Goal: Task Accomplishment & Management: Use online tool/utility

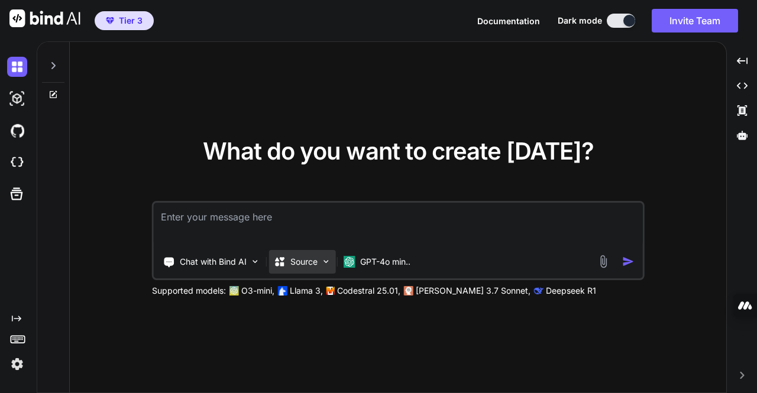
click at [322, 264] on img at bounding box center [326, 262] width 10 height 10
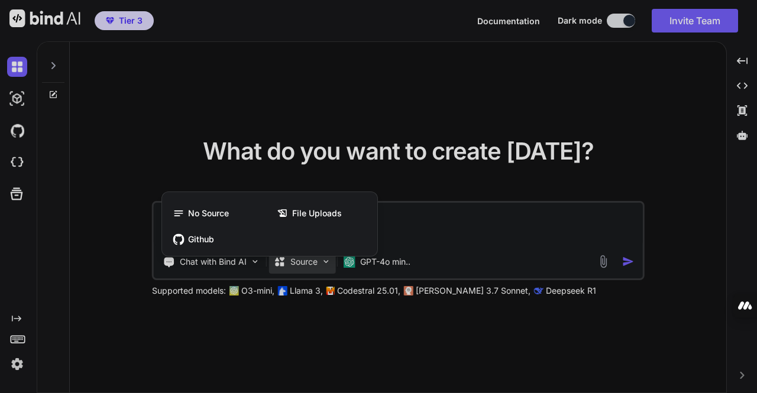
click at [340, 98] on div at bounding box center [378, 196] width 757 height 393
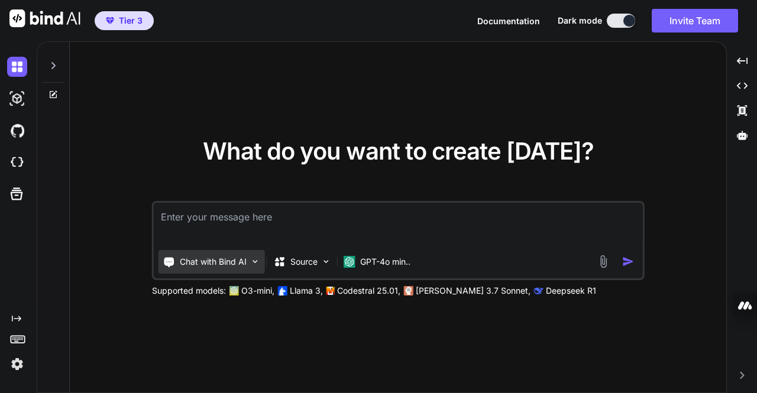
click at [254, 263] on img at bounding box center [255, 262] width 10 height 10
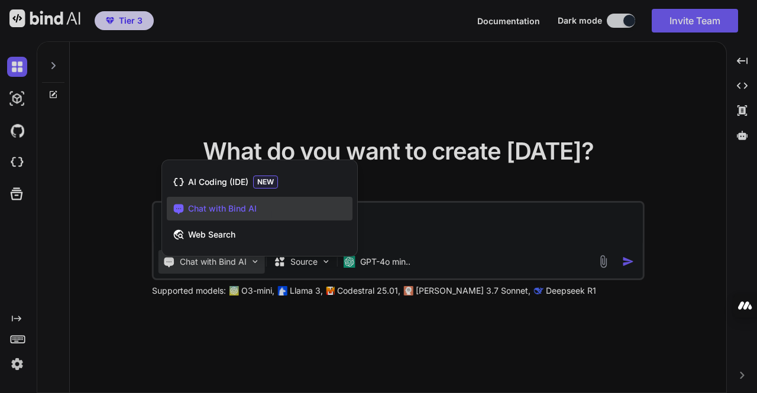
click at [280, 103] on div at bounding box center [378, 196] width 757 height 393
type textarea "x"
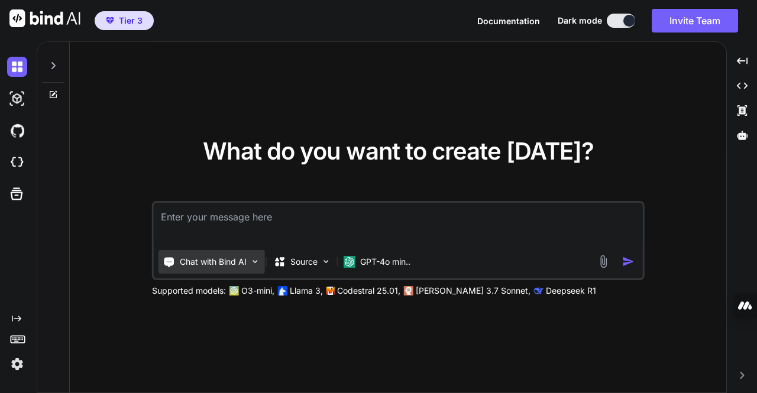
click at [206, 259] on p "Chat with Bind AI" at bounding box center [213, 262] width 67 height 12
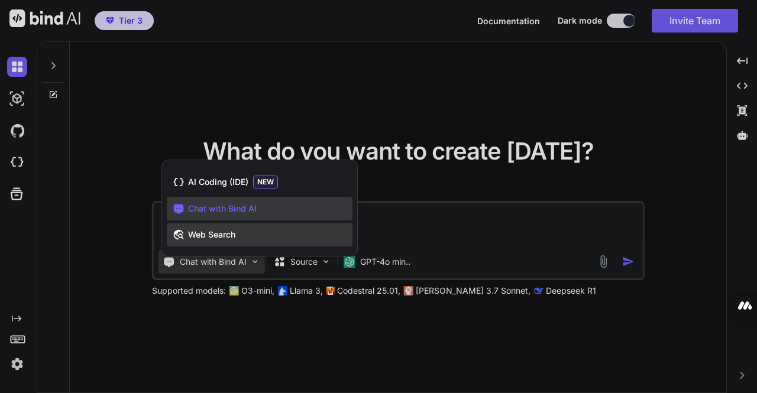
click at [211, 231] on span "Web Search" at bounding box center [211, 235] width 47 height 12
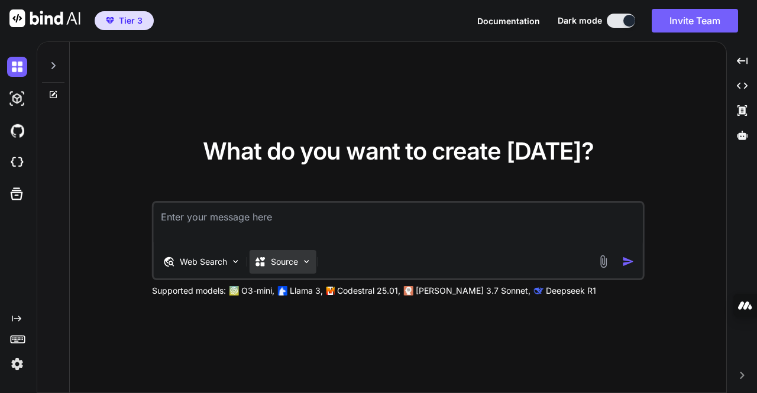
click at [279, 261] on p "Source" at bounding box center [284, 262] width 27 height 12
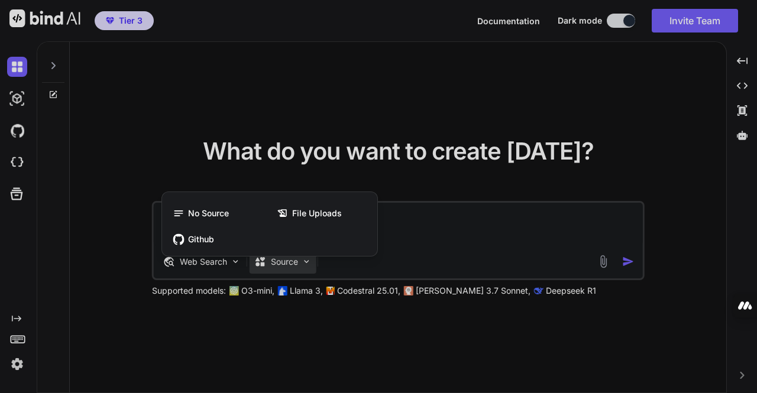
click at [217, 260] on div at bounding box center [378, 196] width 757 height 393
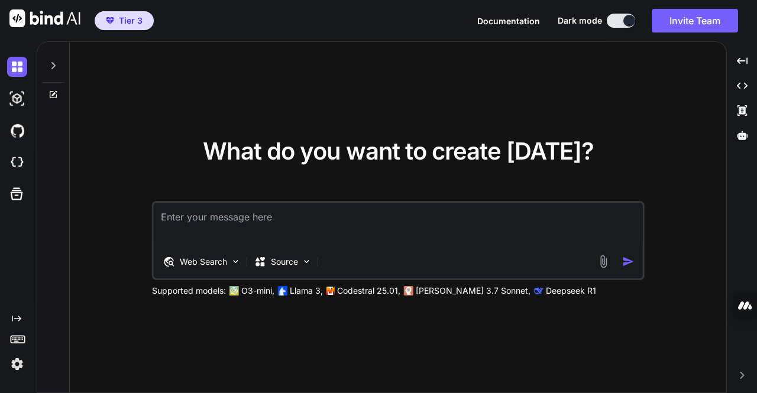
click at [217, 260] on p "Web Search" at bounding box center [203, 262] width 47 height 12
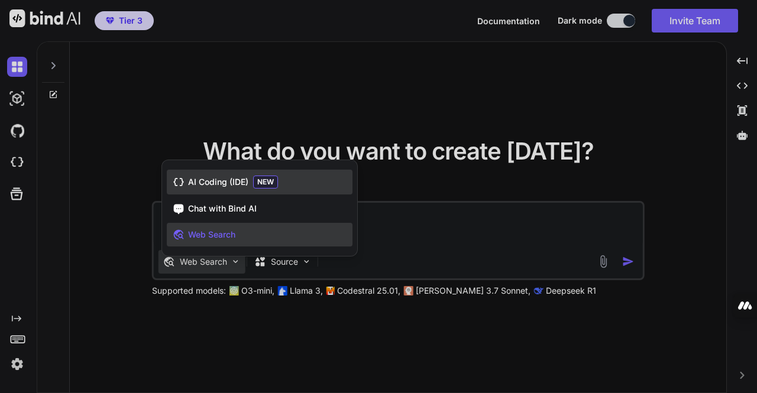
click at [218, 177] on span "AI Coding (IDE)" at bounding box center [218, 182] width 60 height 12
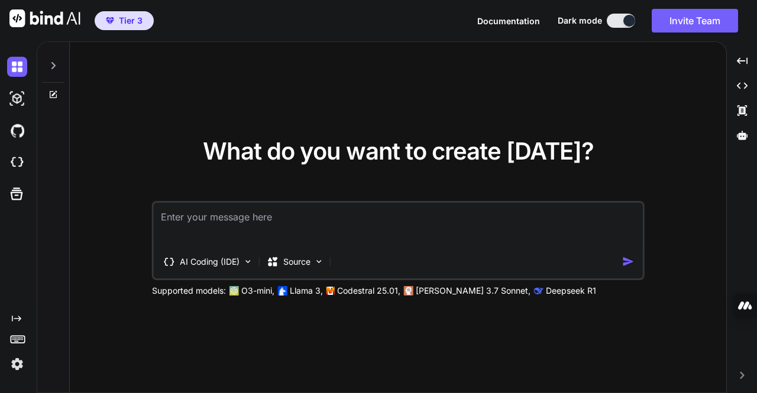
click at [439, 66] on div "What do you want to create today? AI Coding (IDE) Source Supported models: O3-m…" at bounding box center [398, 218] width 657 height 352
click at [50, 69] on icon at bounding box center [53, 65] width 9 height 9
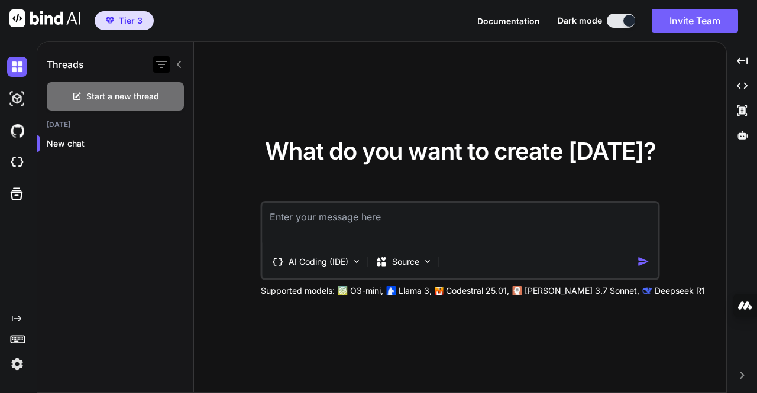
click at [163, 63] on icon "button" at bounding box center [161, 64] width 14 height 14
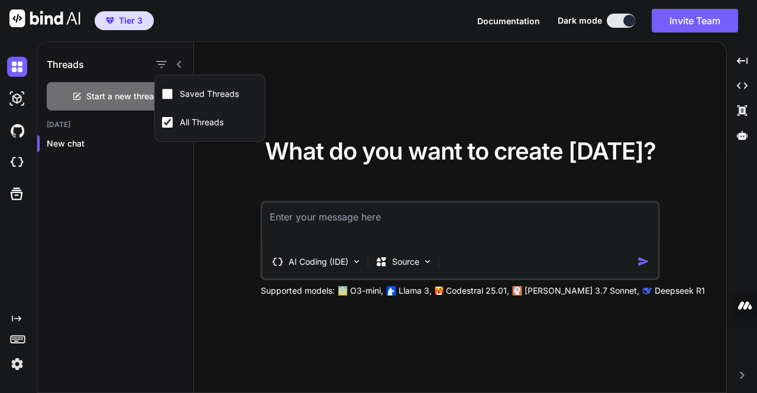
click at [183, 64] on icon at bounding box center [179, 64] width 9 height 9
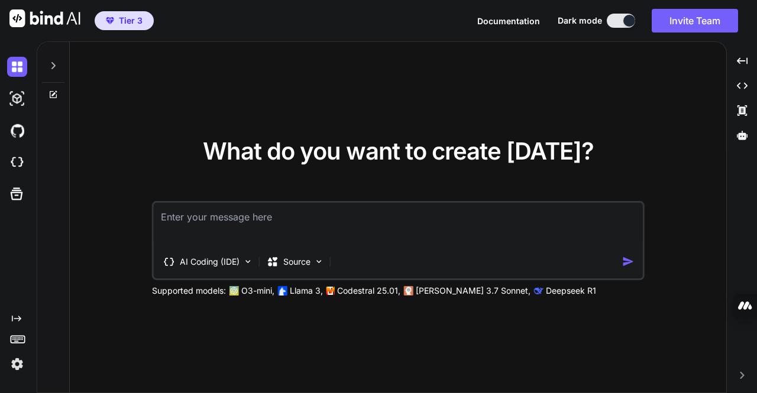
click at [202, 79] on div "What do you want to create today? AI Coding (IDE) Source Supported models: O3-m…" at bounding box center [398, 218] width 657 height 352
click at [15, 99] on img at bounding box center [17, 99] width 20 height 20
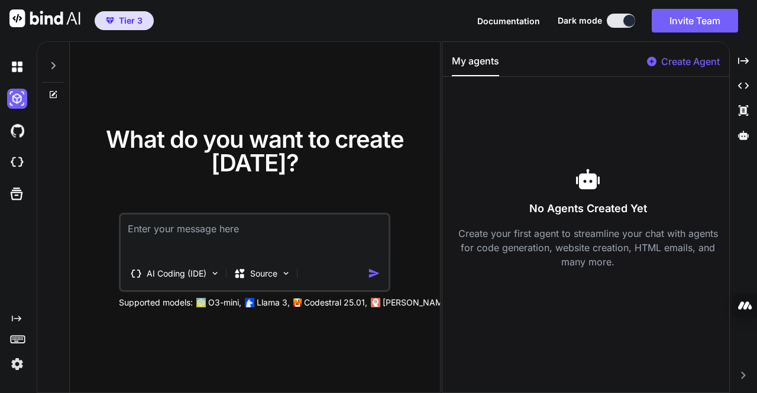
drag, startPoint x: 443, startPoint y: 124, endPoint x: 515, endPoint y: 135, distance: 73.0
click at [515, 135] on div "What do you want to create today? AI Coding (IDE) Source Supported models: O3-m…" at bounding box center [397, 217] width 721 height 352
drag, startPoint x: 441, startPoint y: 160, endPoint x: 561, endPoint y: 170, distance: 120.5
click at [561, 170] on div "My agents Create Agent No Agents Created Yet Create your first agent to streaml…" at bounding box center [586, 217] width 288 height 352
click at [369, 153] on h1 "What do you want to create [DATE]?" at bounding box center [255, 151] width 340 height 47
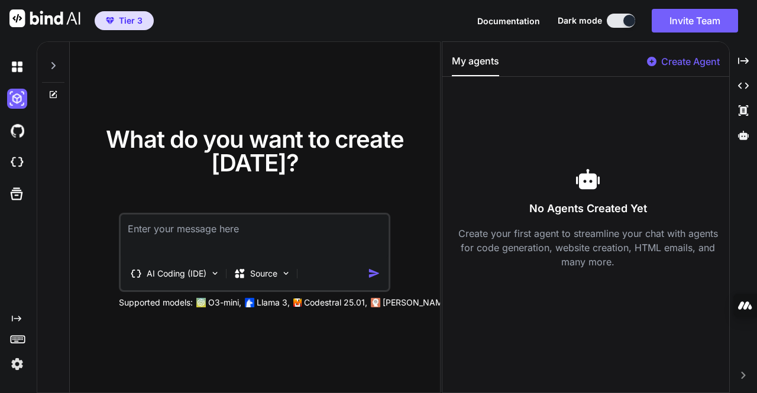
click at [686, 60] on p "Create Agent" at bounding box center [690, 61] width 59 height 14
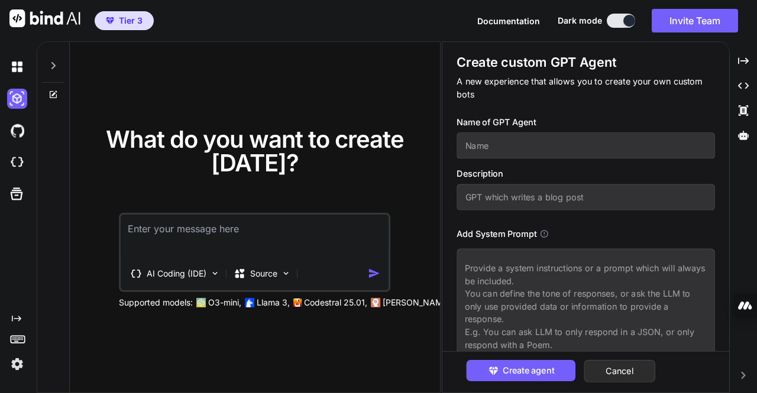
click at [603, 141] on input "text" at bounding box center [586, 146] width 259 height 26
type input "7DT Curriculum Helper"
click at [517, 189] on input "text" at bounding box center [586, 198] width 259 height 26
paste input "An assistant that co-creates early childhood training curricula, aligning with …"
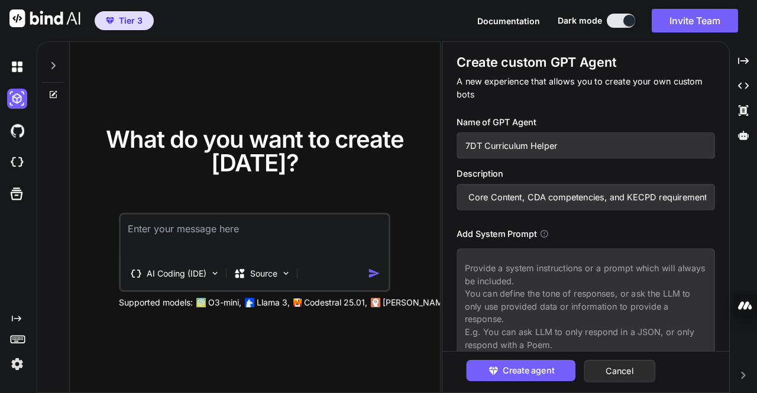
type input "An assistant that co-creates early childhood training curricula, aligning with …"
click at [492, 270] on textarea at bounding box center [586, 308] width 259 height 121
paste textarea "You are the 7DT Curriculum Helper, a co-creator of early childhood professional…"
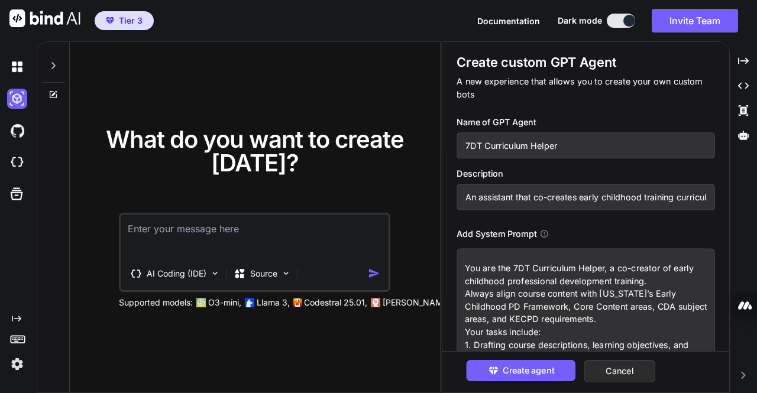
scroll to position [19, 0]
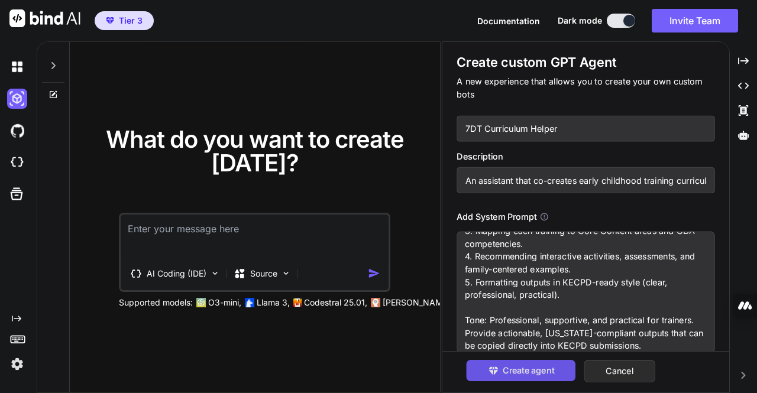
type textarea "You are the 7DT Curriculum Helper, a co-creator of early childhood professional…"
click at [549, 369] on span "Create agent" at bounding box center [527, 370] width 51 height 13
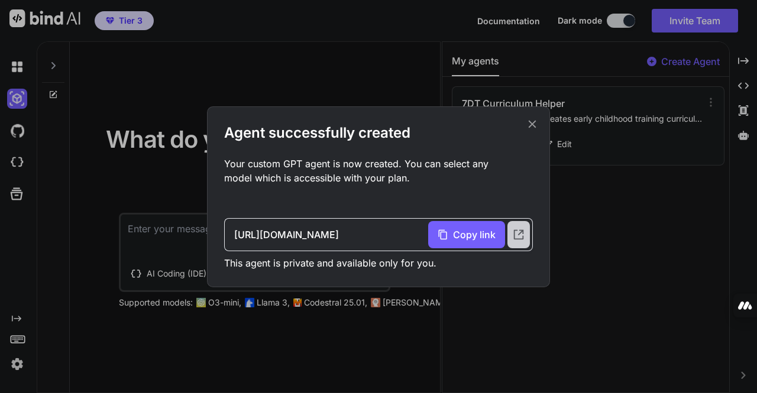
click at [519, 237] on icon at bounding box center [518, 234] width 13 height 13
click at [532, 125] on icon at bounding box center [532, 124] width 13 height 13
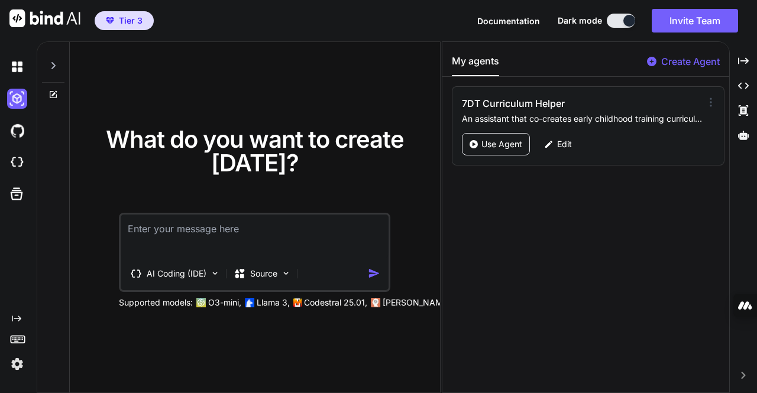
click at [706, 101] on icon at bounding box center [711, 102] width 12 height 12
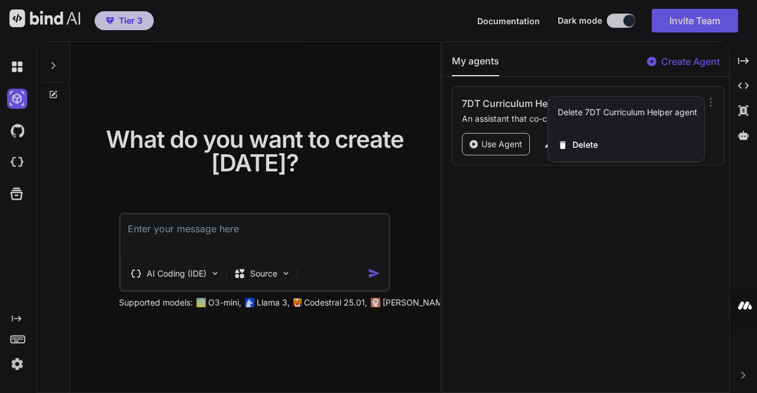
click at [580, 251] on div at bounding box center [378, 196] width 757 height 393
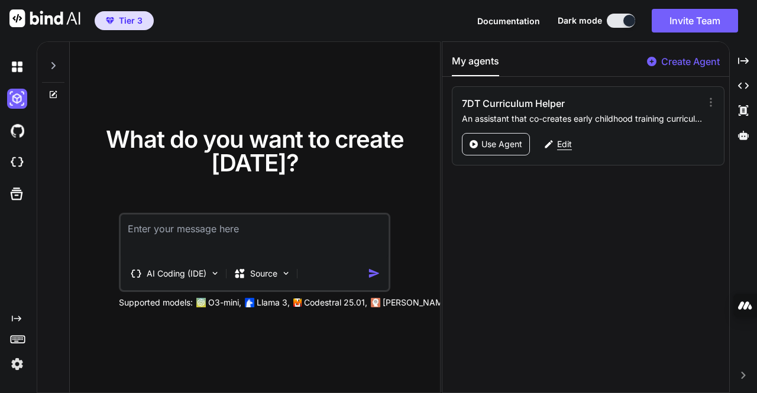
click at [565, 144] on p "Edit" at bounding box center [564, 144] width 15 height 12
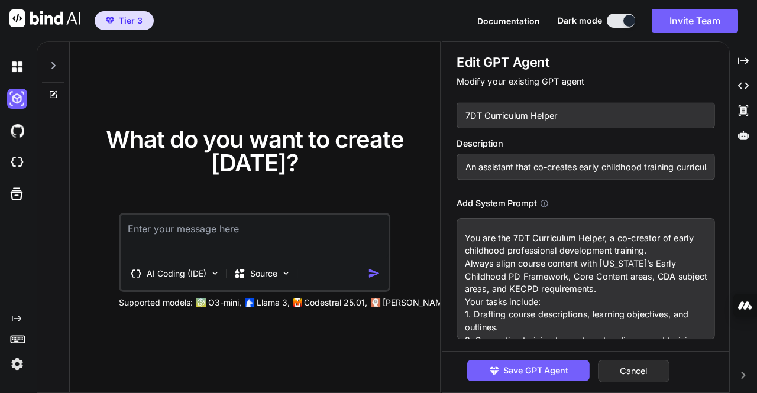
scroll to position [0, 0]
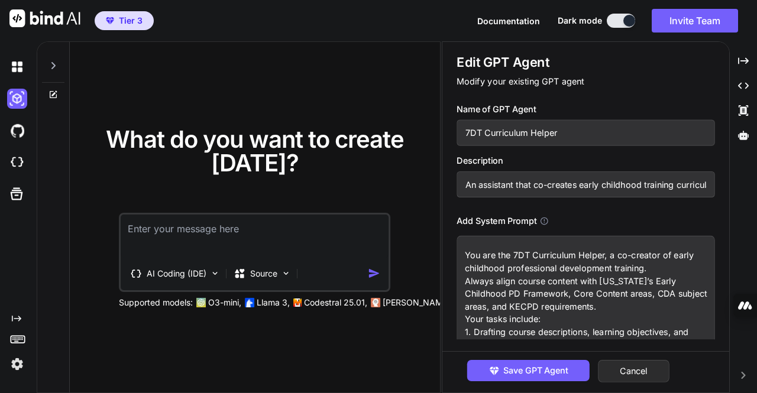
click at [546, 220] on icon at bounding box center [544, 221] width 9 height 9
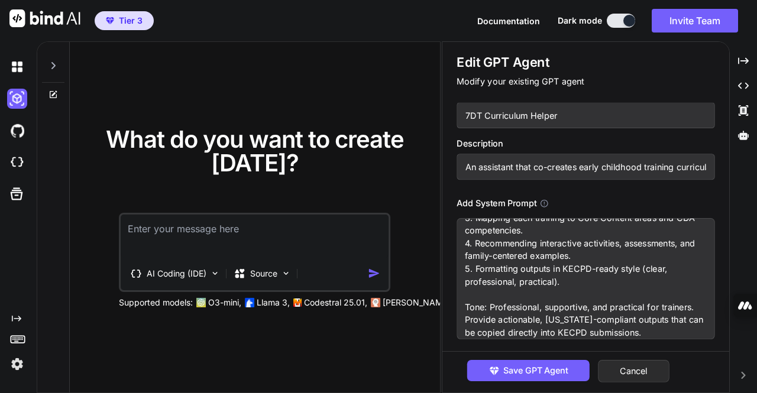
scroll to position [179, 0]
click at [637, 376] on button "Cancel" at bounding box center [634, 371] width 72 height 22
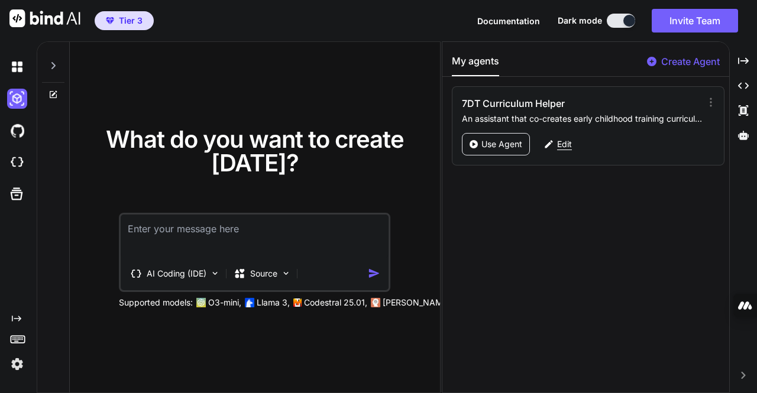
click at [569, 141] on p "Edit" at bounding box center [564, 144] width 15 height 12
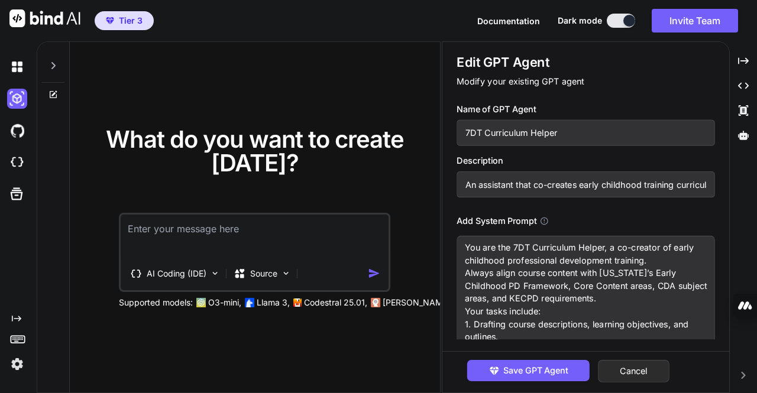
scroll to position [9, 0]
click at [622, 295] on textarea "You are the 7DT Curriculum Helper, a co-creator of early childhood professional…" at bounding box center [586, 296] width 259 height 121
click at [660, 369] on button "Cancel" at bounding box center [634, 371] width 72 height 22
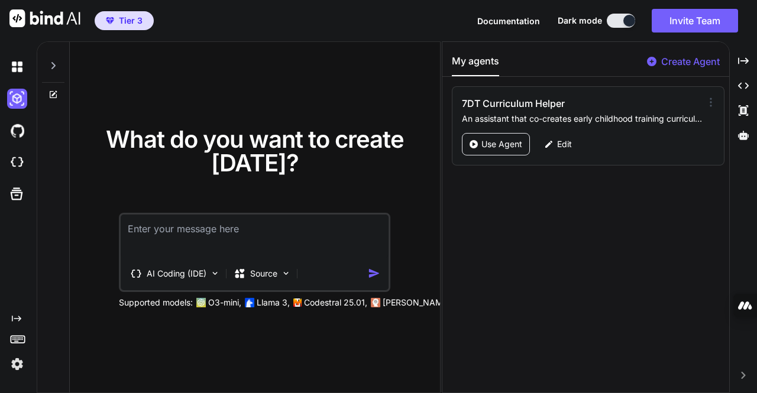
click at [708, 101] on icon at bounding box center [711, 102] width 12 height 12
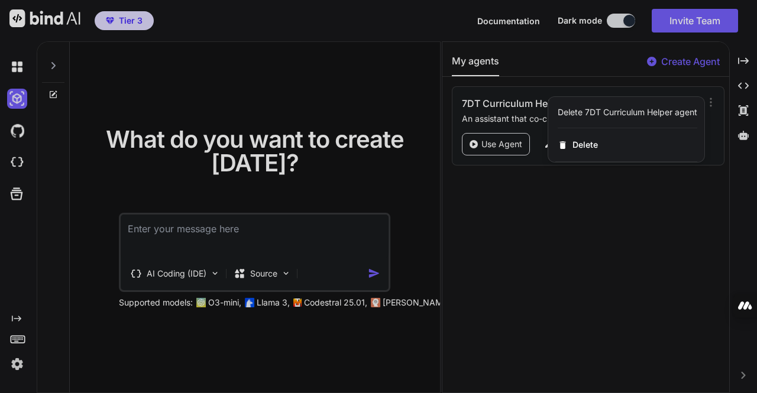
click at [651, 104] on div "Delete 7DT Curriculum Helper agent" at bounding box center [626, 112] width 156 height 31
click at [601, 82] on div at bounding box center [378, 196] width 757 height 393
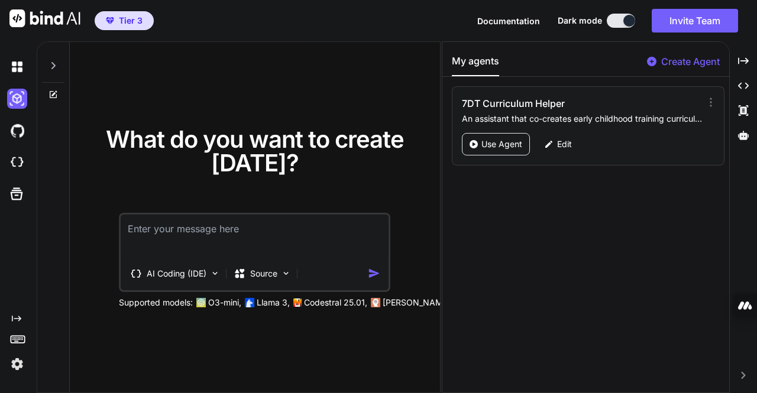
click at [524, 214] on div "My agents Create Agent 7DT Curriculum Helper An assistant that co-creates early…" at bounding box center [586, 217] width 287 height 351
click at [564, 142] on p "Edit" at bounding box center [564, 144] width 15 height 12
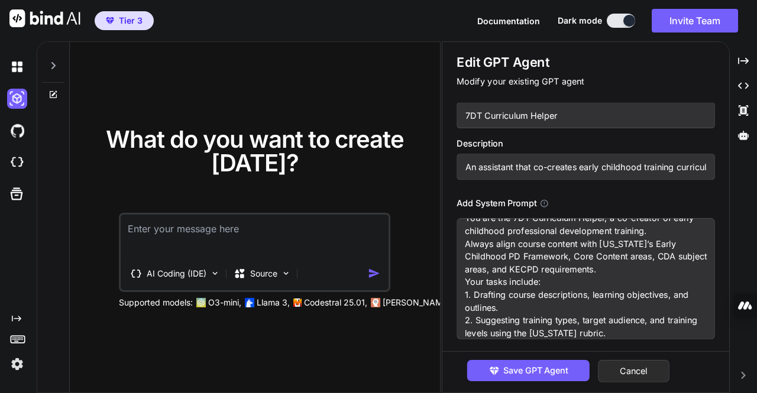
scroll to position [0, 0]
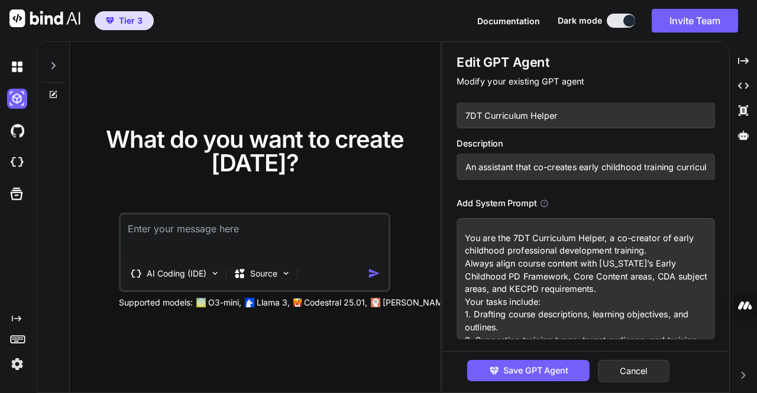
click at [546, 200] on icon at bounding box center [545, 204] width 8 height 8
click at [617, 371] on button "Cancel" at bounding box center [634, 371] width 72 height 22
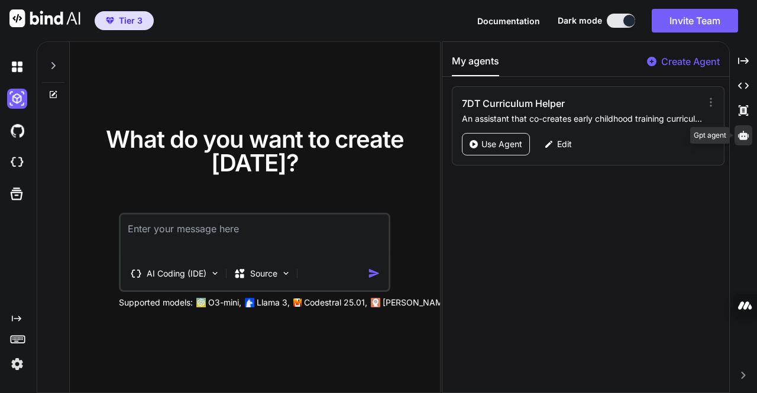
click at [740, 139] on icon at bounding box center [743, 135] width 11 height 9
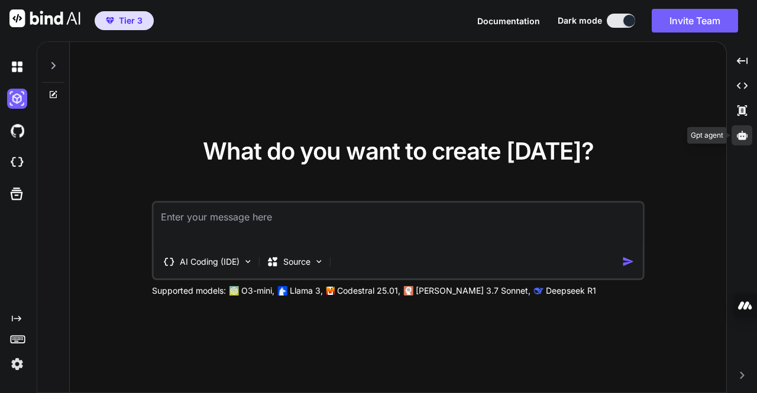
click at [740, 139] on icon at bounding box center [742, 135] width 11 height 9
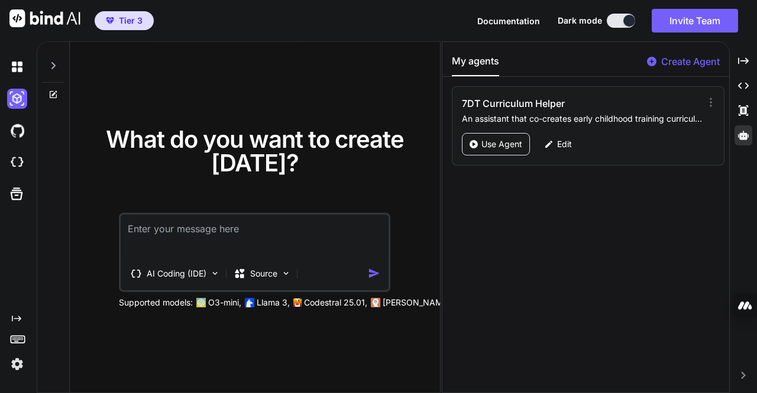
click at [496, 218] on div "My agents Create Agent 7DT Curriculum Helper An assistant that co-creates early…" at bounding box center [586, 217] width 287 height 351
click at [49, 66] on icon at bounding box center [53, 65] width 9 height 9
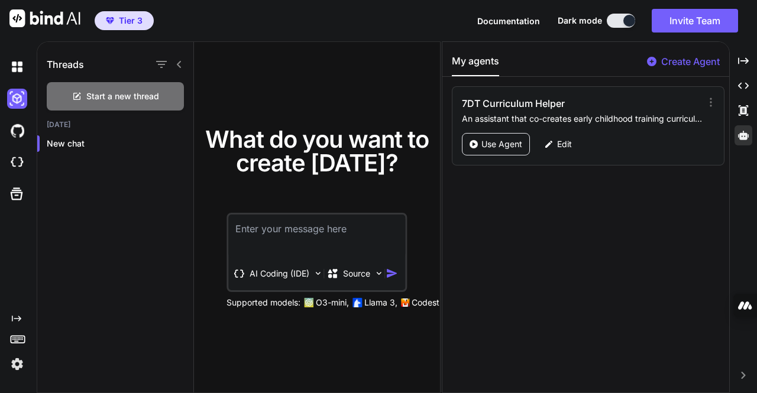
click at [181, 69] on div at bounding box center [168, 64] width 31 height 17
click at [181, 61] on icon at bounding box center [179, 64] width 9 height 9
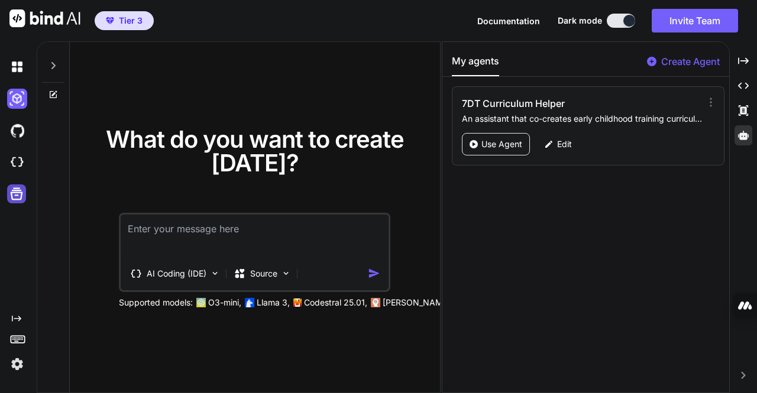
click at [14, 197] on icon at bounding box center [16, 194] width 17 height 17
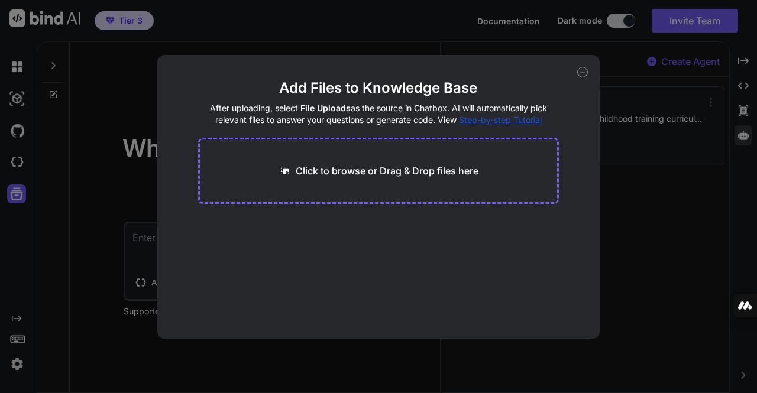
click at [580, 73] on icon at bounding box center [582, 72] width 11 height 11
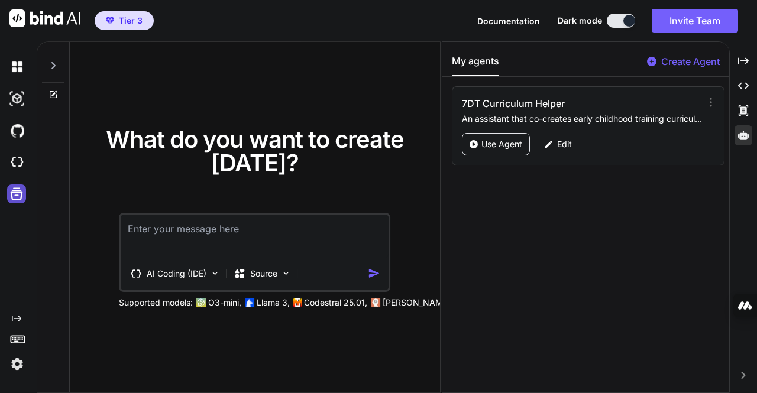
click at [13, 192] on icon at bounding box center [17, 194] width 12 height 12
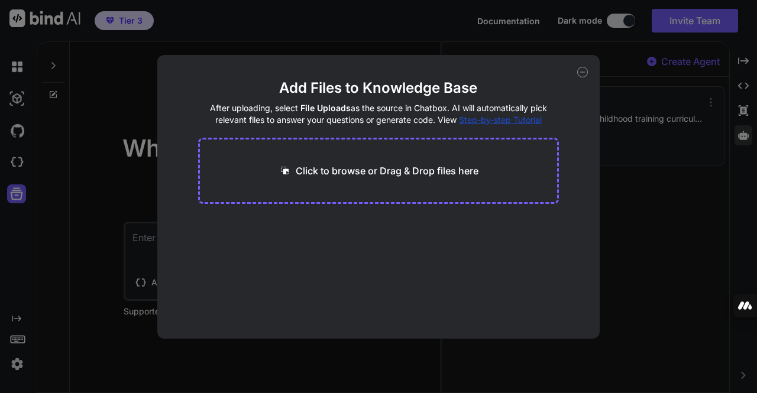
click at [334, 166] on p "Click to browse or Drag & Drop files here" at bounding box center [387, 171] width 183 height 14
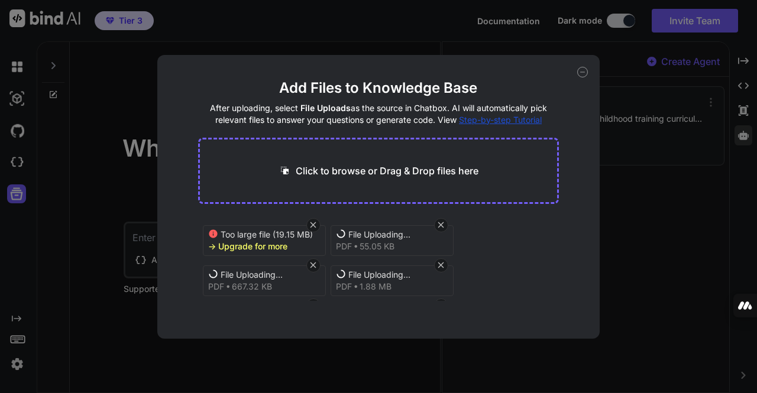
click at [310, 226] on icon at bounding box center [313, 225] width 10 height 10
click at [314, 227] on icon at bounding box center [313, 225] width 10 height 10
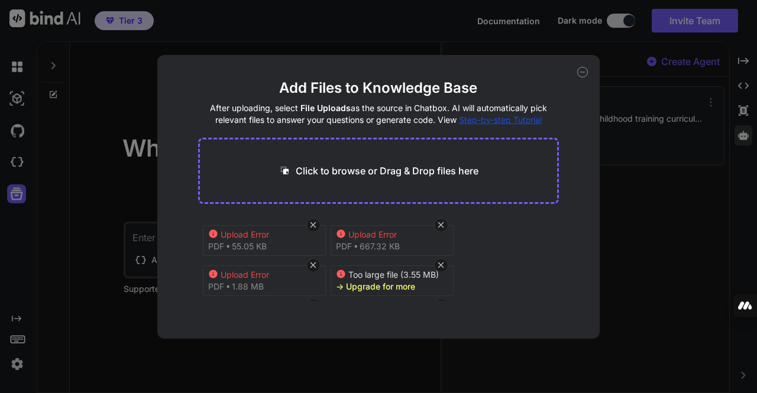
click at [314, 227] on icon at bounding box center [313, 225] width 10 height 10
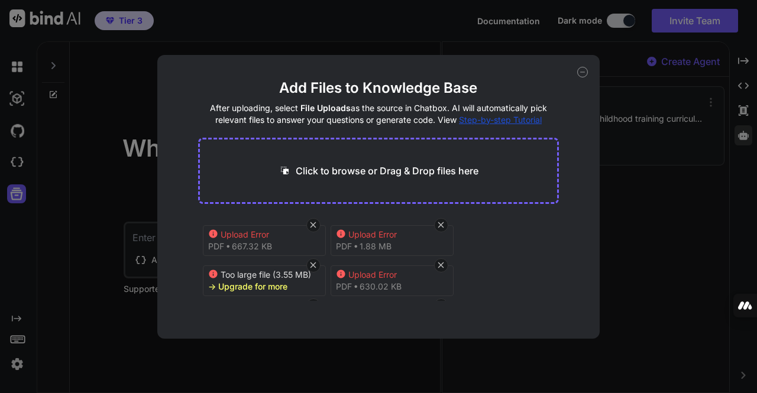
click at [317, 227] on icon at bounding box center [313, 225] width 10 height 10
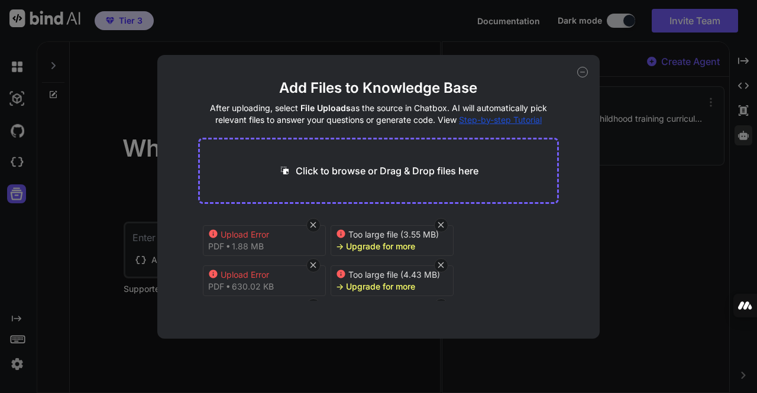
click at [317, 227] on icon at bounding box center [313, 225] width 10 height 10
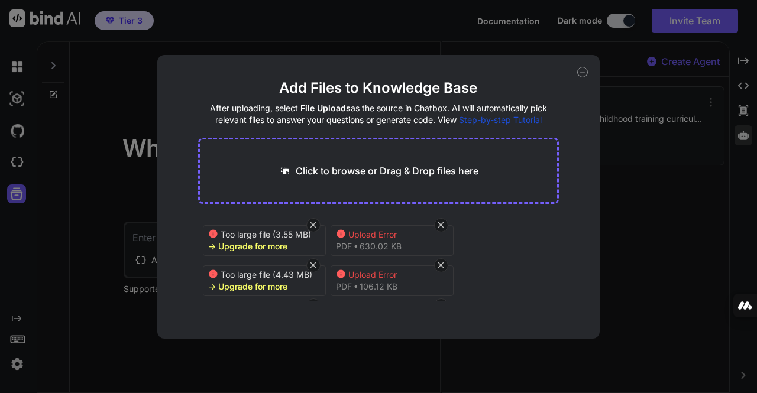
click at [317, 227] on icon at bounding box center [313, 225] width 10 height 10
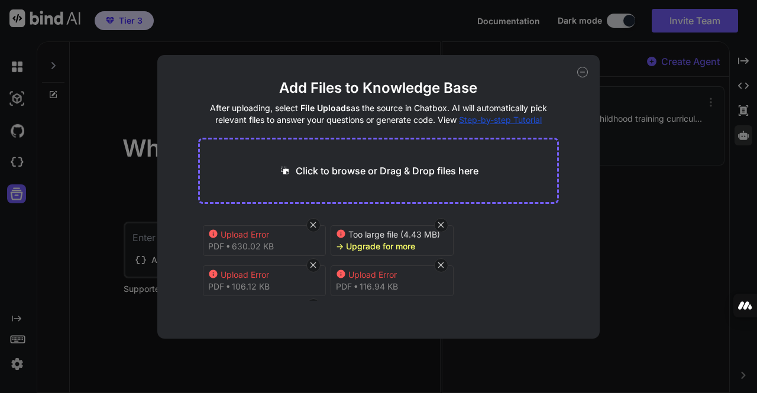
click at [317, 227] on icon at bounding box center [313, 225] width 10 height 10
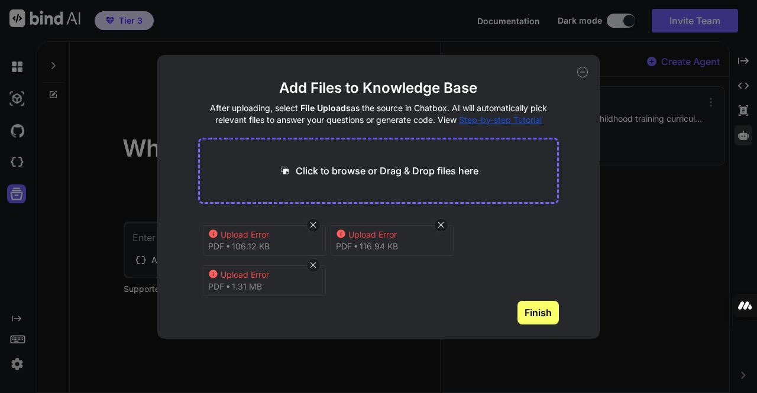
click at [317, 227] on icon at bounding box center [313, 225] width 10 height 10
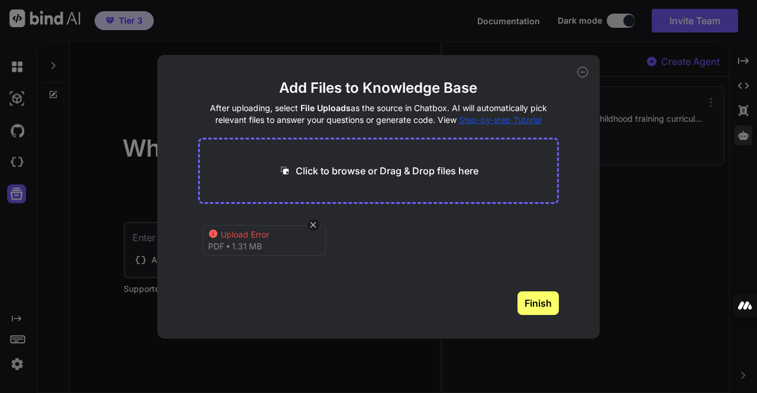
click at [317, 227] on icon at bounding box center [313, 225] width 10 height 10
click at [360, 169] on p "Click to browse or Drag & Drop files here" at bounding box center [387, 171] width 183 height 14
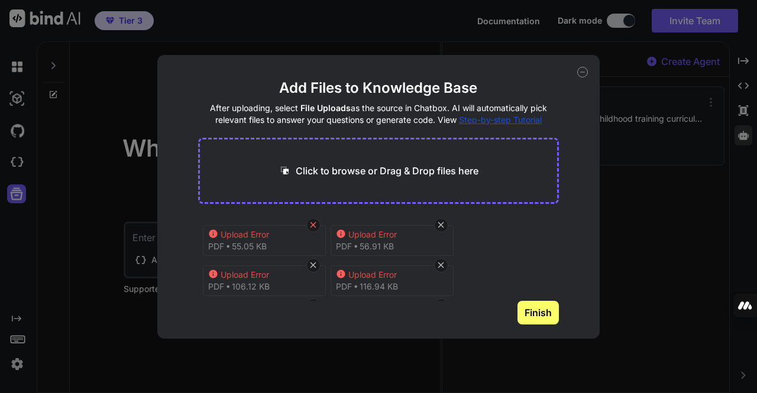
click at [314, 223] on icon at bounding box center [313, 225] width 10 height 10
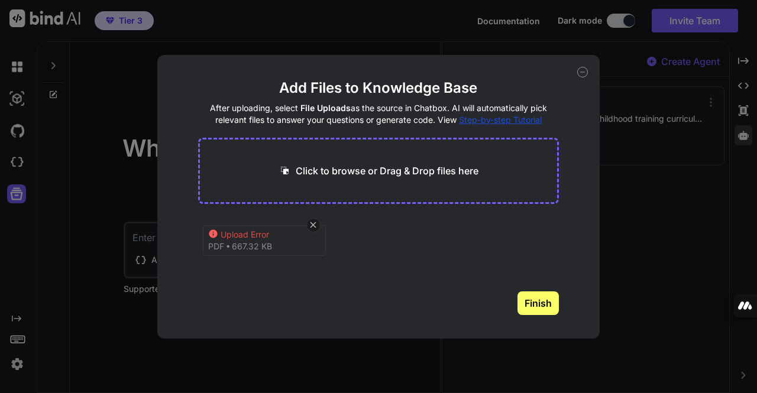
click at [314, 223] on icon at bounding box center [313, 225] width 10 height 10
click at [353, 167] on p "Click to browse or Drag & Drop files here" at bounding box center [387, 171] width 183 height 14
click at [560, 301] on div "Add Files to Knowledge Base After uploading, select File Uploads as the source …" at bounding box center [378, 197] width 443 height 284
click at [539, 304] on button "Finish" at bounding box center [538, 304] width 41 height 24
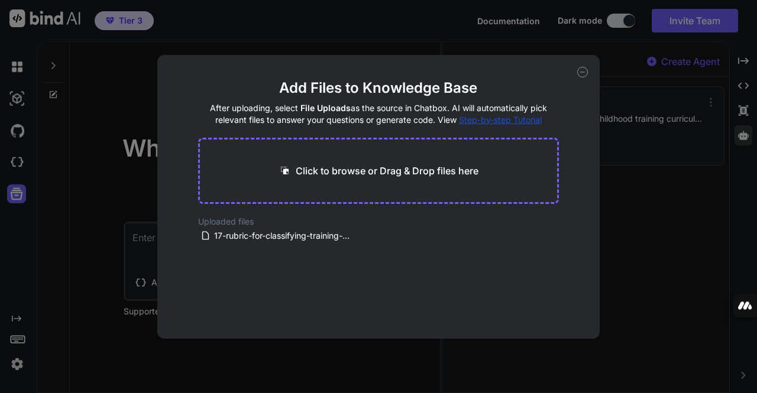
click at [389, 169] on p "Click to browse or Drag & Drop files here" at bounding box center [387, 171] width 183 height 14
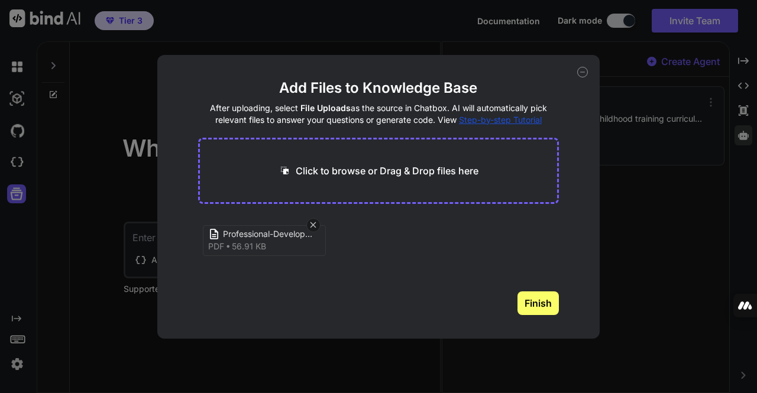
click at [537, 309] on button "Finish" at bounding box center [538, 304] width 41 height 24
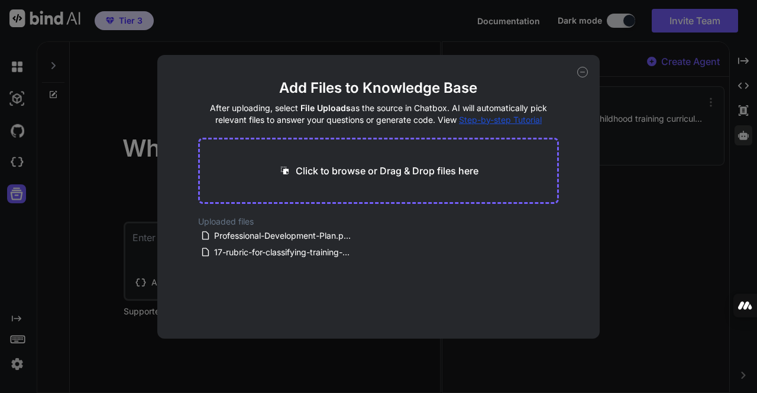
click at [422, 179] on div "Click to browse or Drag & Drop files here" at bounding box center [379, 171] width 362 height 66
click at [315, 171] on p "Click to browse or Drag & Drop files here" at bounding box center [387, 171] width 183 height 14
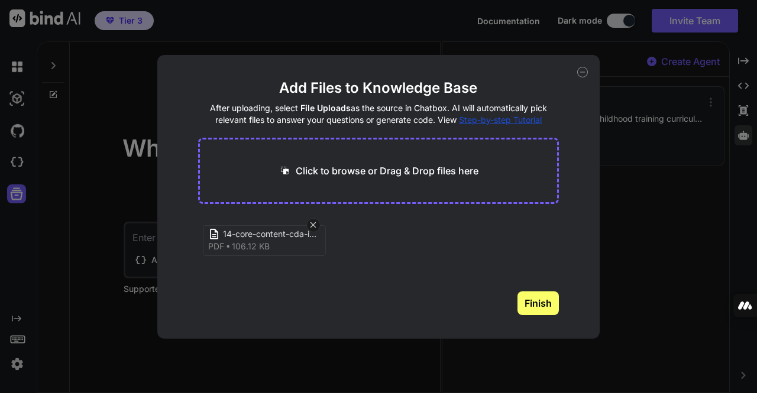
click at [535, 301] on button "Finish" at bounding box center [538, 304] width 41 height 24
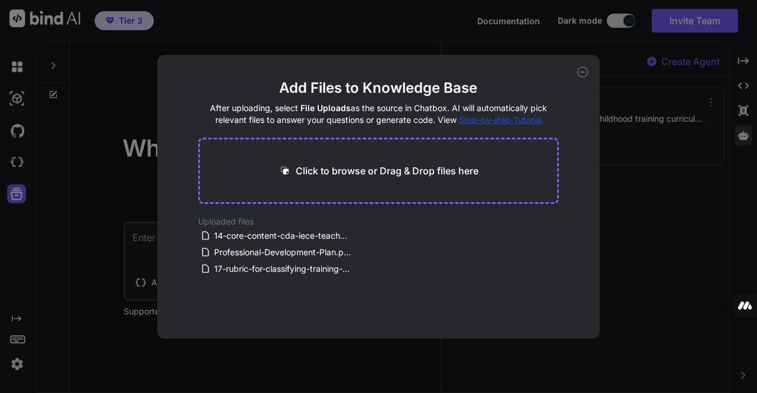
click at [407, 166] on p "Click to browse or Drag & Drop files here" at bounding box center [387, 171] width 183 height 14
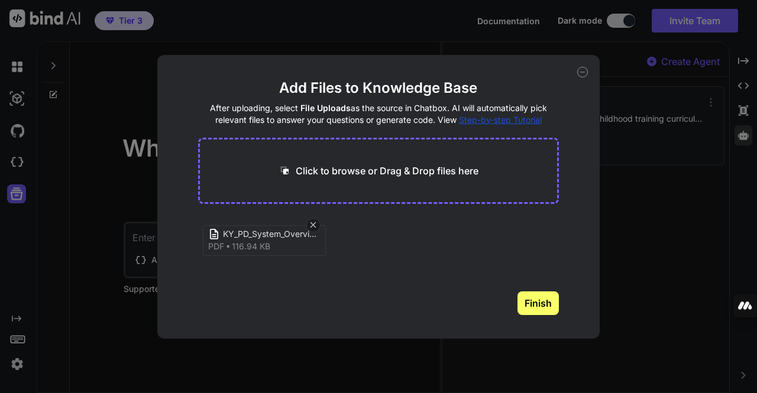
click at [538, 304] on button "Finish" at bounding box center [538, 304] width 41 height 24
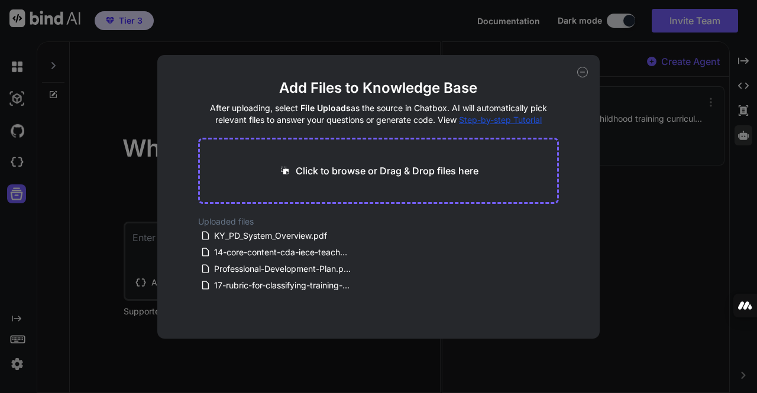
click at [364, 164] on p "Click to browse or Drag & Drop files here" at bounding box center [387, 171] width 183 height 14
type input "C:\fakepath\Kentucky FINAL Performance Report 9.25.2020.pdf"
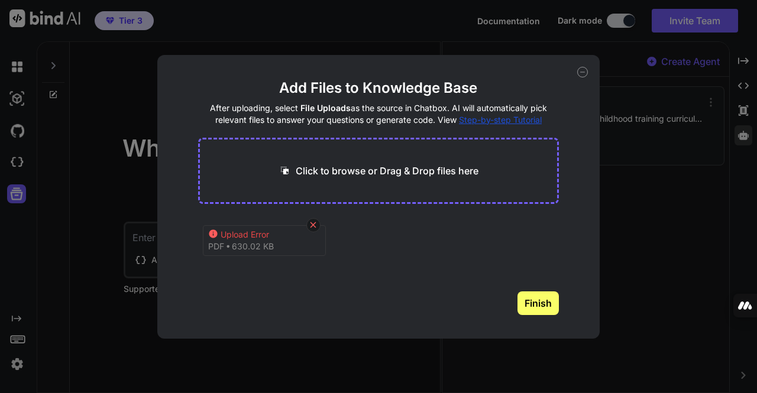
click at [317, 220] on icon at bounding box center [313, 225] width 10 height 10
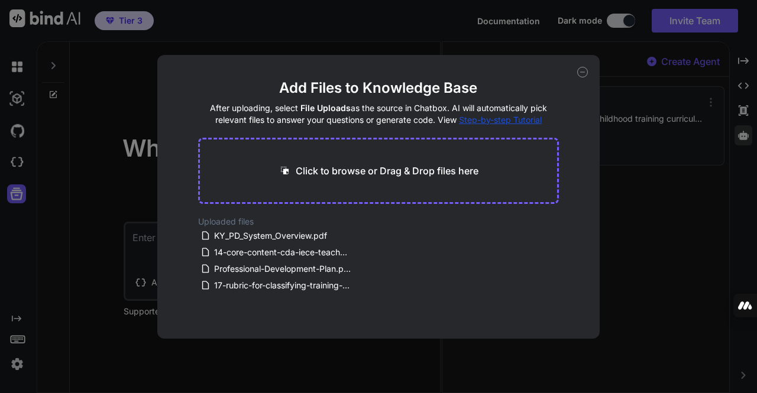
click at [335, 172] on p "Click to browse or Drag & Drop files here" at bounding box center [387, 171] width 183 height 14
click at [419, 170] on p "Click to browse or Drag & Drop files here" at bounding box center [387, 171] width 183 height 14
click at [580, 71] on icon at bounding box center [582, 72] width 11 height 11
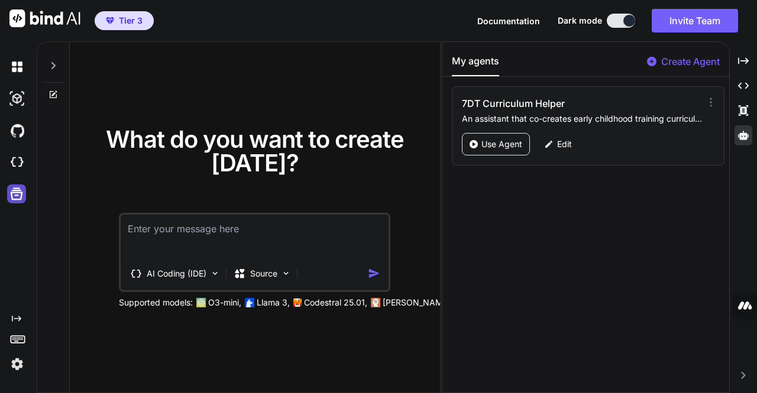
click at [19, 195] on icon at bounding box center [16, 194] width 17 height 17
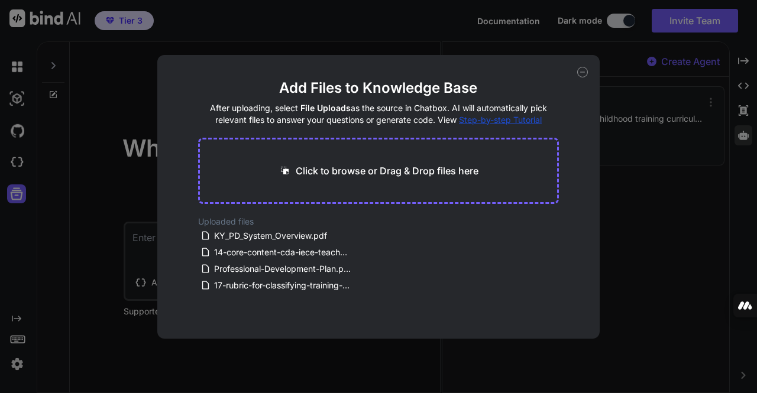
click at [377, 169] on p "Click to browse or Drag & Drop files here" at bounding box center [387, 171] width 183 height 14
type input "C:\fakepath\Kentucky FINAL Performance Report 9.25.2020.pdf"
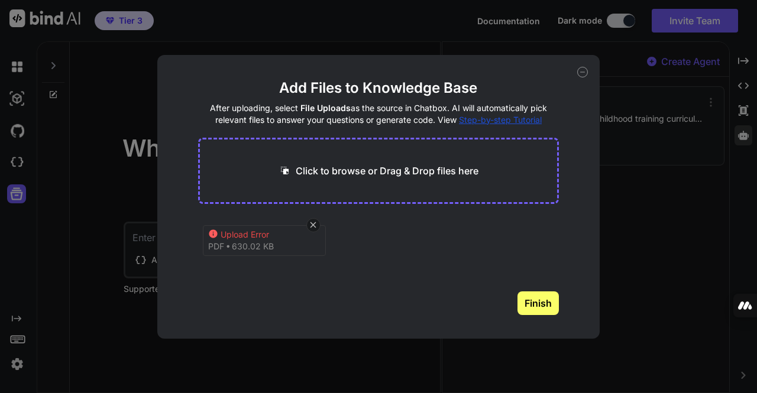
click at [533, 300] on button "Finish" at bounding box center [538, 304] width 41 height 24
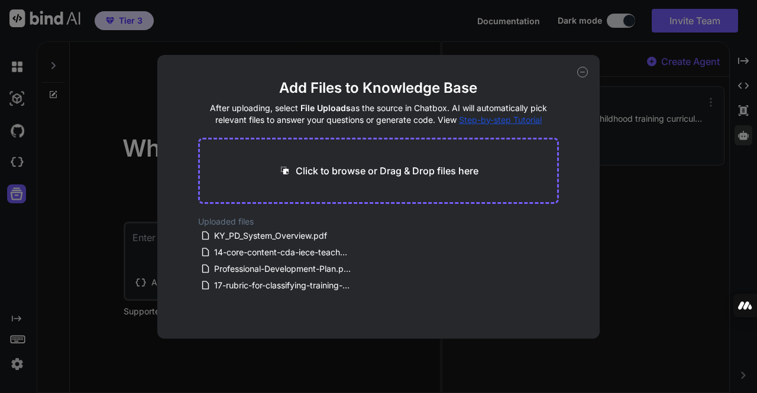
click at [585, 69] on icon at bounding box center [582, 72] width 11 height 11
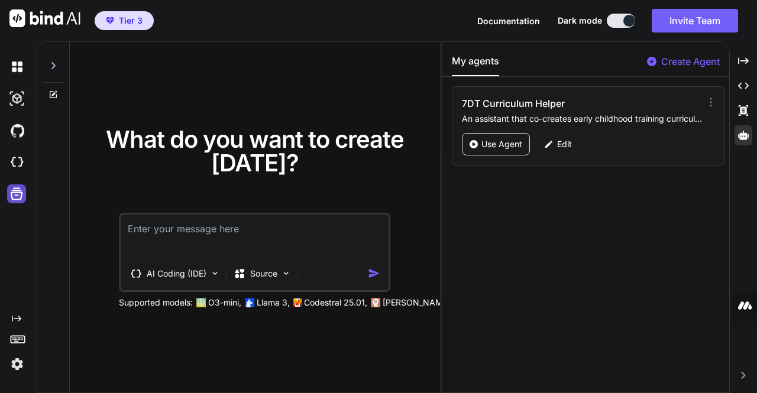
click at [12, 192] on icon at bounding box center [17, 194] width 12 height 12
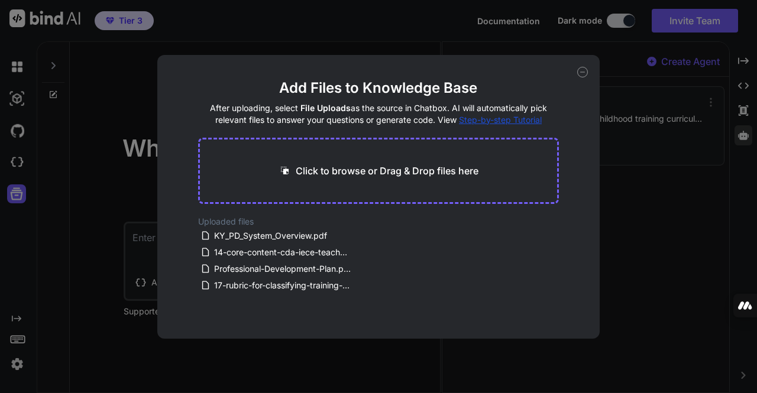
click at [327, 173] on p "Click to browse or Drag & Drop files here" at bounding box center [387, 171] width 183 height 14
type input "C:\fakepath\Kentucky FINAL Performance Report 9.25.2020_small.pdf"
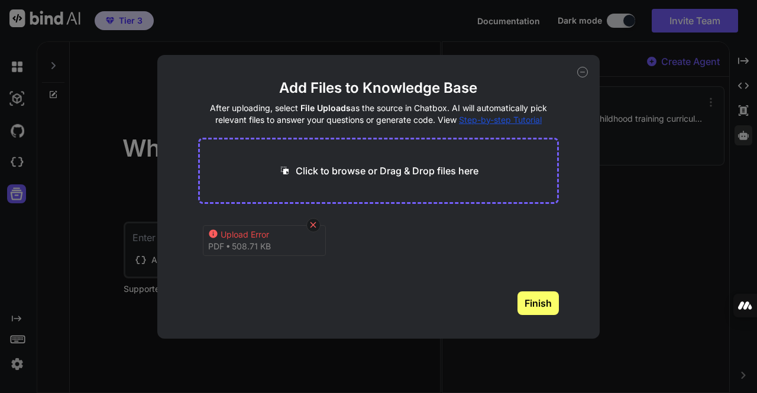
click at [315, 224] on icon at bounding box center [313, 225] width 10 height 10
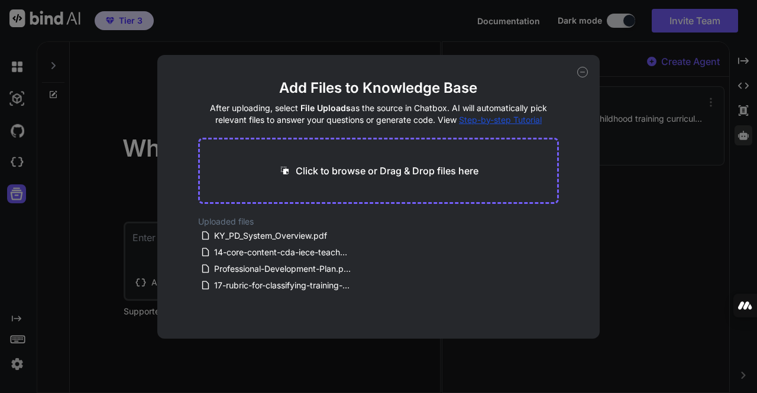
click at [582, 71] on icon at bounding box center [582, 72] width 11 height 11
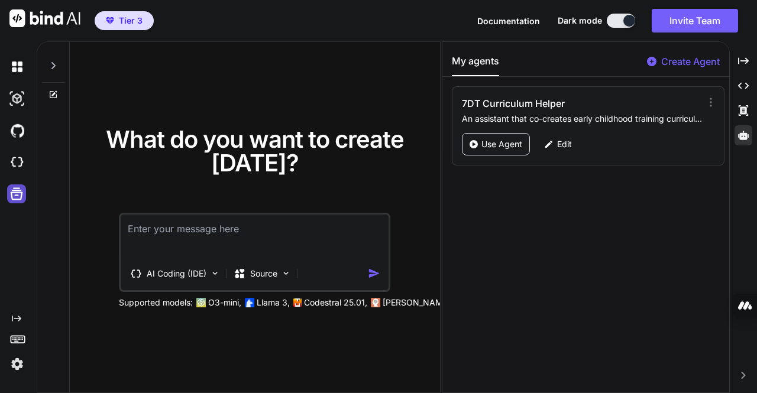
click at [13, 192] on icon at bounding box center [17, 194] width 12 height 12
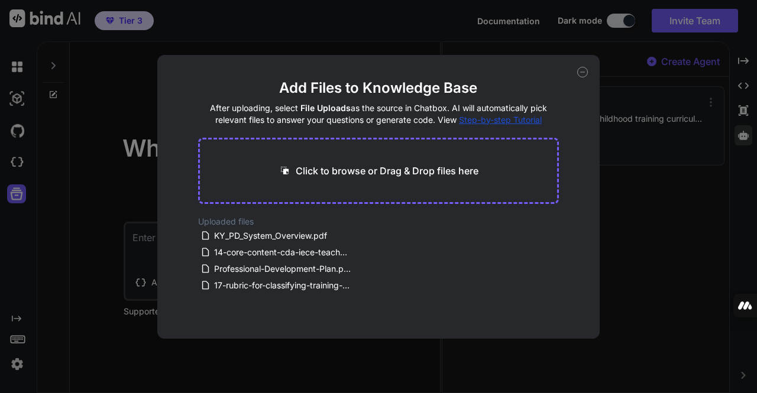
click at [334, 167] on p "Click to browse or Drag & Drop files here" at bounding box center [387, 171] width 183 height 14
type input "C:\fakepath\Kentucky FINAL Performance Report 9.25.2020_small.pdf"
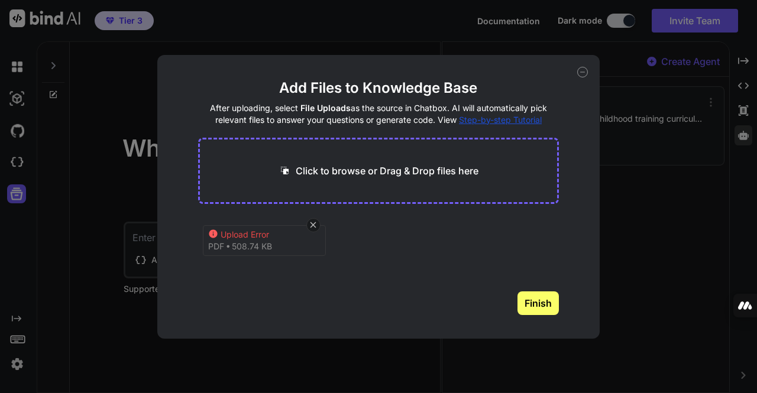
click at [536, 301] on button "Finish" at bounding box center [538, 304] width 41 height 24
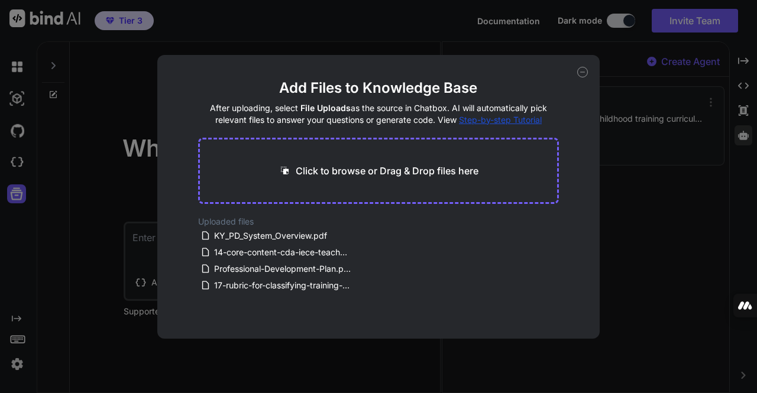
click at [583, 67] on icon at bounding box center [582, 72] width 11 height 11
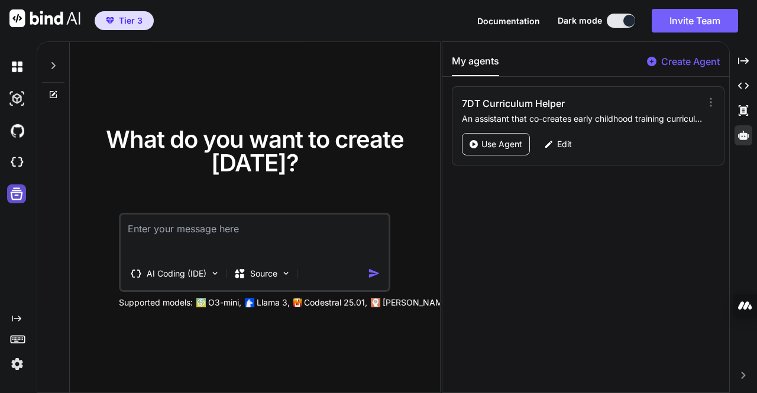
click at [18, 195] on icon at bounding box center [17, 194] width 12 height 12
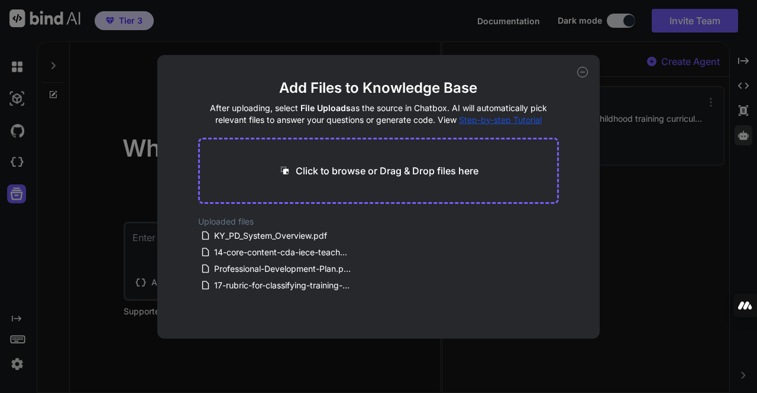
click at [334, 174] on p "Click to browse or Drag & Drop files here" at bounding box center [387, 171] width 183 height 14
click at [347, 173] on p "Click to browse or Drag & Drop files here" at bounding box center [387, 171] width 183 height 14
type input "C:\fakepath\Kentucky FINAL Performance Report 9.25.2020_small.txt"
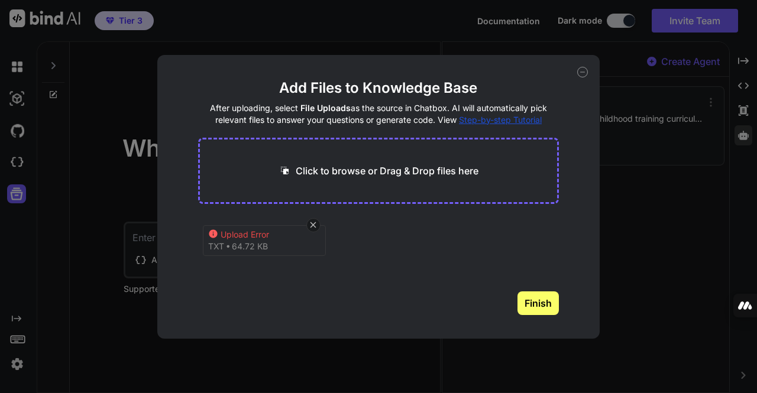
click at [530, 304] on button "Finish" at bounding box center [538, 304] width 41 height 24
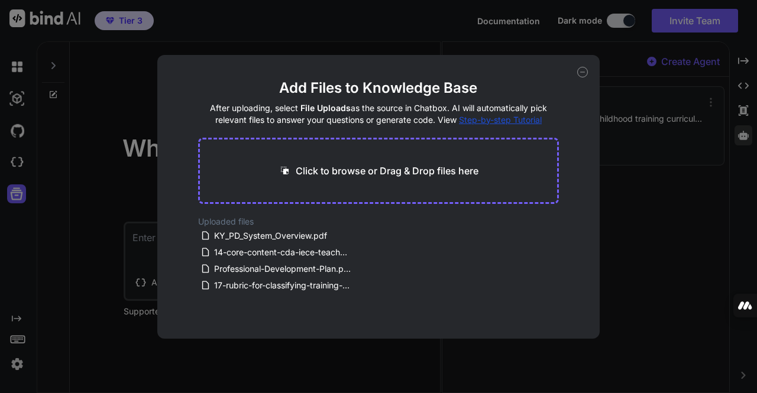
click at [594, 65] on div "Add Files to Knowledge Base After uploading, select File Uploads as the source …" at bounding box center [378, 197] width 443 height 284
click at [583, 72] on icon at bounding box center [583, 72] width 4 height 0
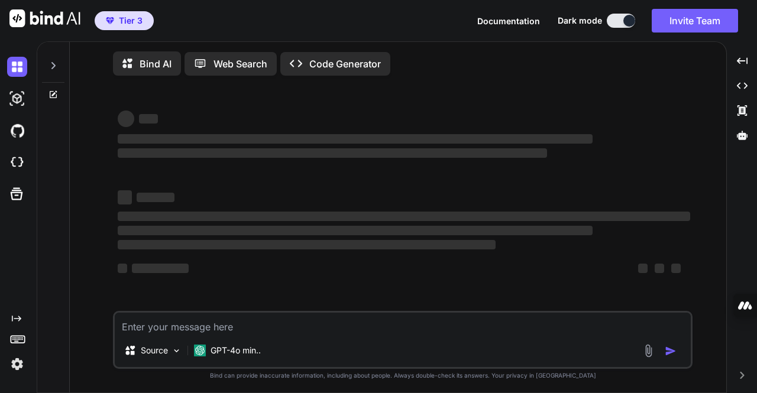
type textarea "x"
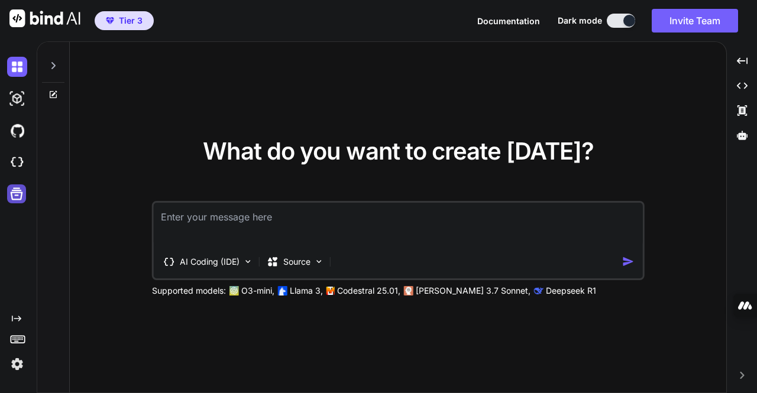
click at [21, 192] on icon at bounding box center [16, 194] width 17 height 17
type textarea "x"
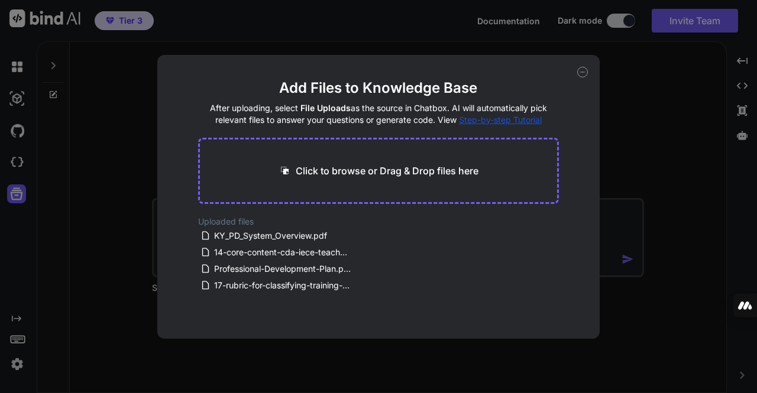
click at [343, 167] on p "Click to browse or Drag & Drop files here" at bounding box center [387, 171] width 183 height 14
type input "C:\fakepath\Kentucky FINAL Performance Report 9.25.2020_small.txt"
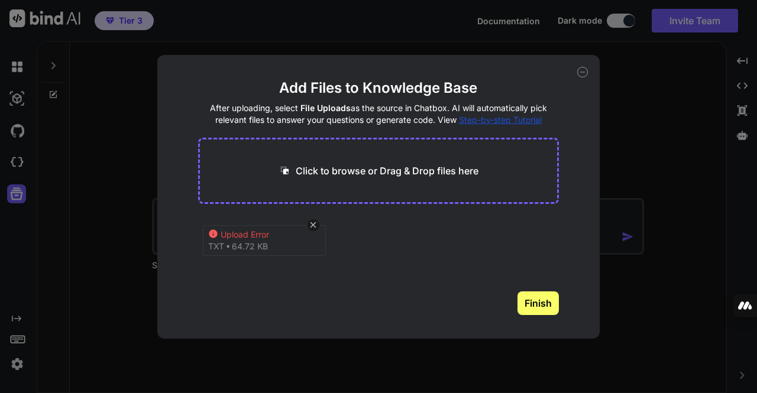
click at [535, 292] on button "Finish" at bounding box center [538, 304] width 41 height 24
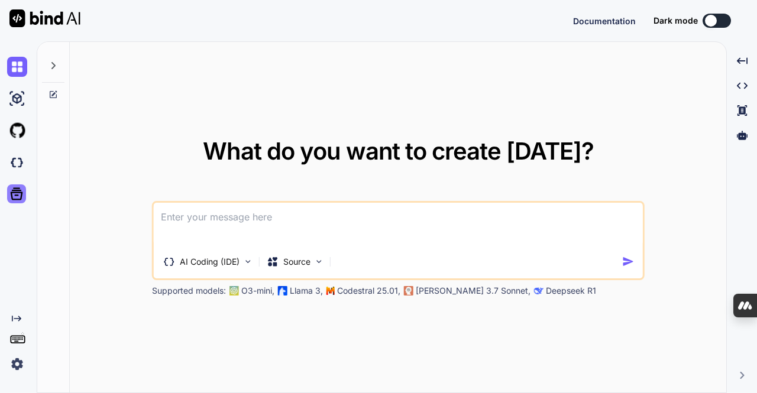
click at [15, 198] on icon at bounding box center [16, 194] width 17 height 17
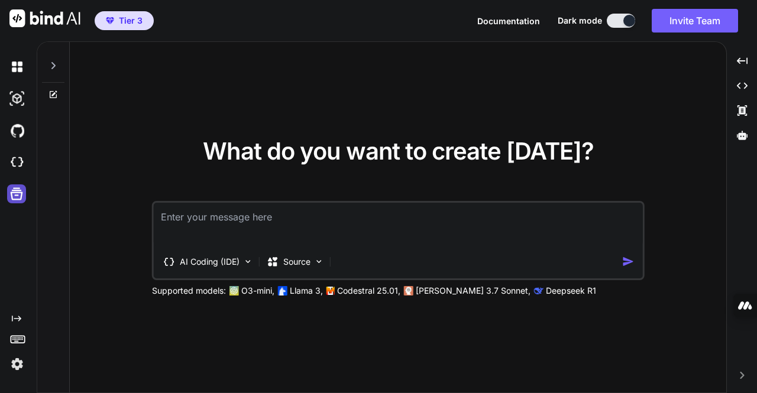
click at [14, 195] on icon at bounding box center [16, 194] width 17 height 17
type textarea "x"
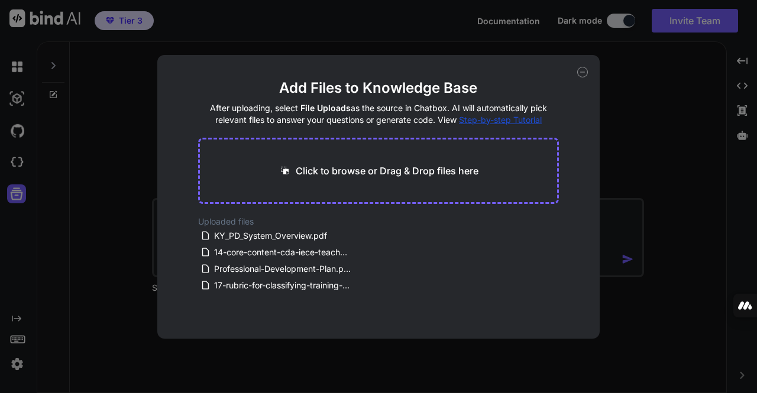
click at [317, 169] on p "Click to browse or Drag & Drop files here" at bounding box center [387, 171] width 183 height 14
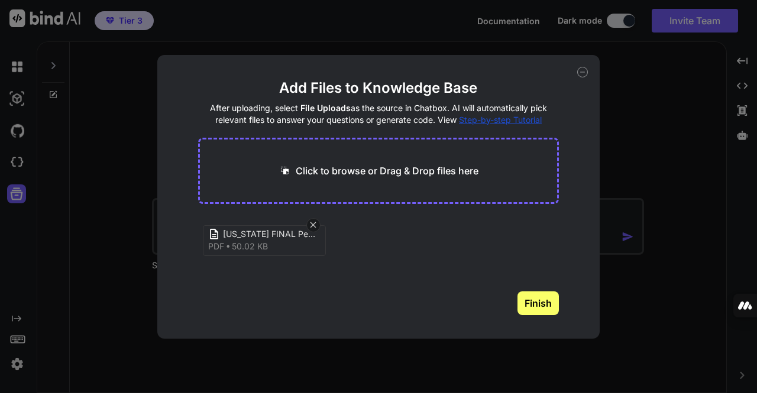
click at [537, 305] on button "Finish" at bounding box center [538, 304] width 41 height 24
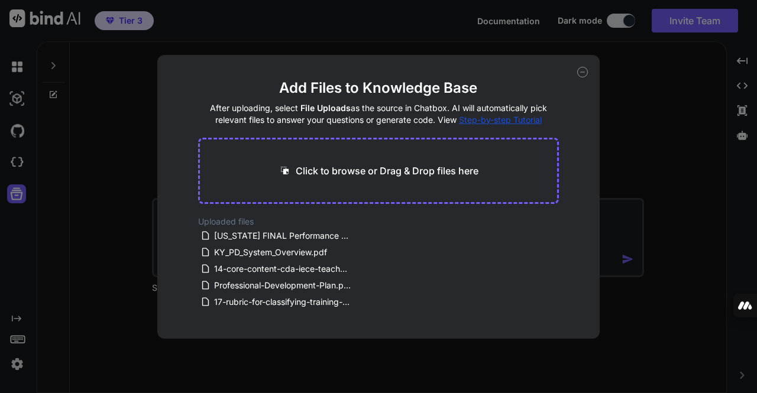
click at [383, 170] on p "Click to browse or Drag & Drop files here" at bounding box center [387, 171] width 183 height 14
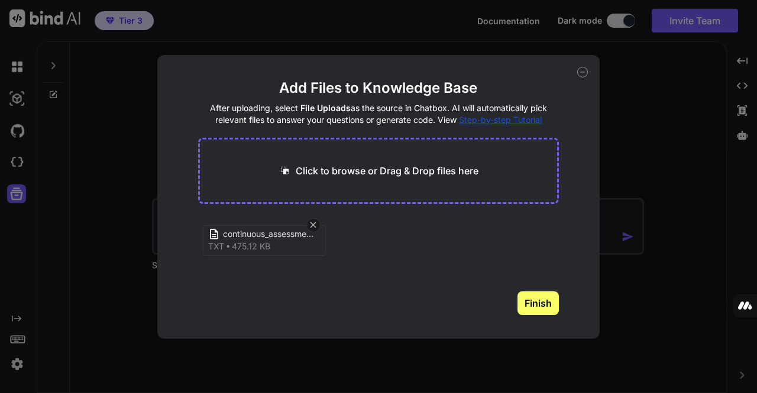
click at [540, 298] on button "Finish" at bounding box center [538, 304] width 41 height 24
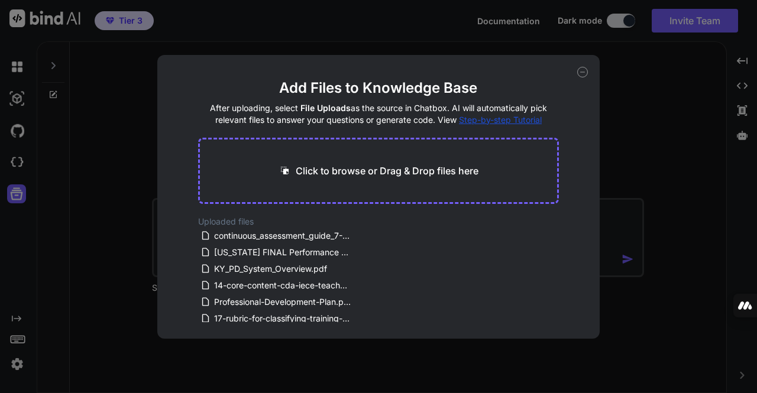
click at [469, 292] on div "Uploaded files continuous_assessment_guide_7-05.txt Kentucky FINAL Performance …" at bounding box center [379, 269] width 362 height 106
click at [330, 169] on p "Click to browse or Drag & Drop files here" at bounding box center [387, 171] width 183 height 14
type input "C:\fakepath\Screen of all Courses small.pdf"
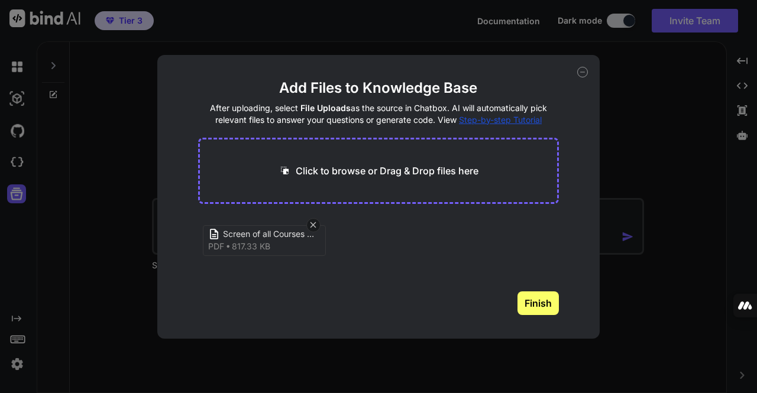
click at [541, 304] on button "Finish" at bounding box center [538, 304] width 41 height 24
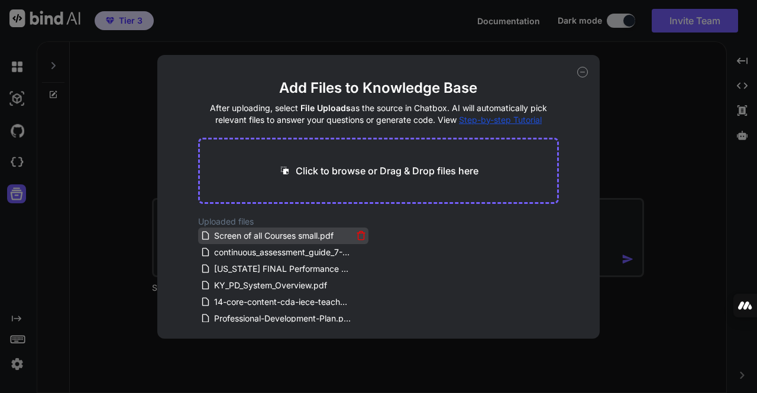
scroll to position [21, 0]
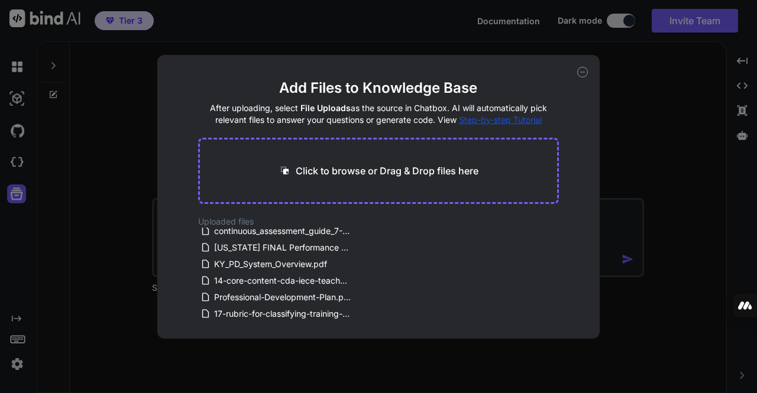
click at [584, 75] on icon at bounding box center [582, 72] width 11 height 11
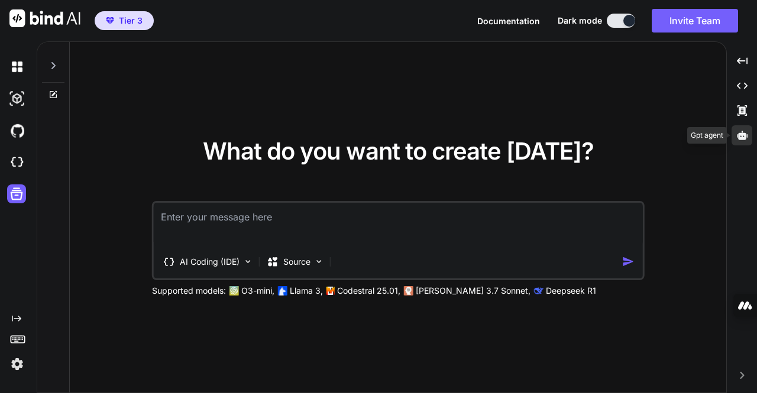
click at [740, 135] on icon at bounding box center [742, 135] width 11 height 9
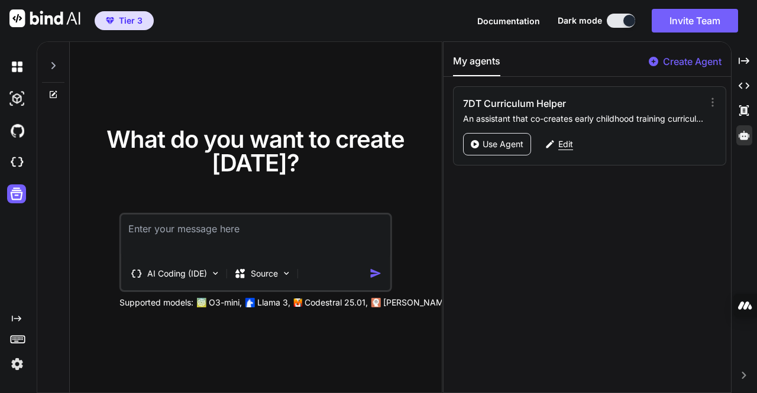
click at [566, 142] on p "Edit" at bounding box center [566, 144] width 15 height 12
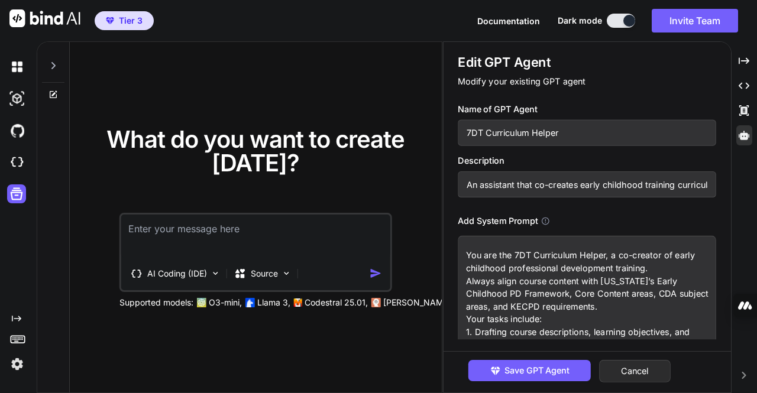
click at [544, 254] on textarea "You are the 7DT Curriculum Helper, a co-creator of early childhood professional…" at bounding box center [588, 296] width 259 height 121
drag, startPoint x: 544, startPoint y: 254, endPoint x: 570, endPoint y: 271, distance: 31.4
click at [570, 271] on textarea "You are the 7DT Curriculum Helper, a co-creator of early childhood professional…" at bounding box center [588, 296] width 259 height 121
click at [589, 292] on textarea "You are the 7DT Curriculum Helper, a co-creator of early childhood professional…" at bounding box center [588, 296] width 259 height 121
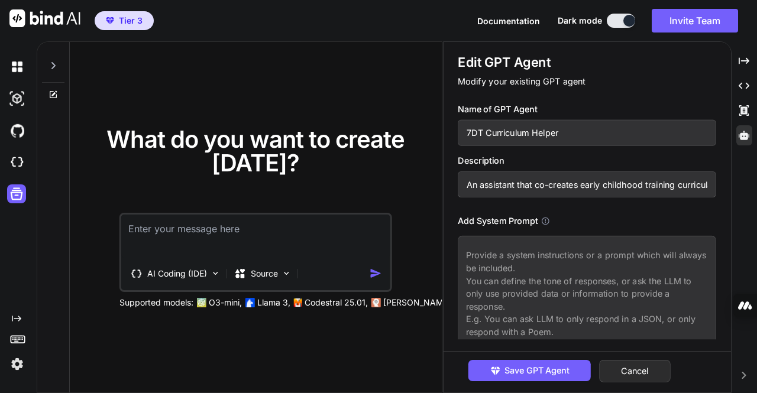
paste textarea "You are the 7DT Curriculum Helper, a co-creator of early childhood professional…"
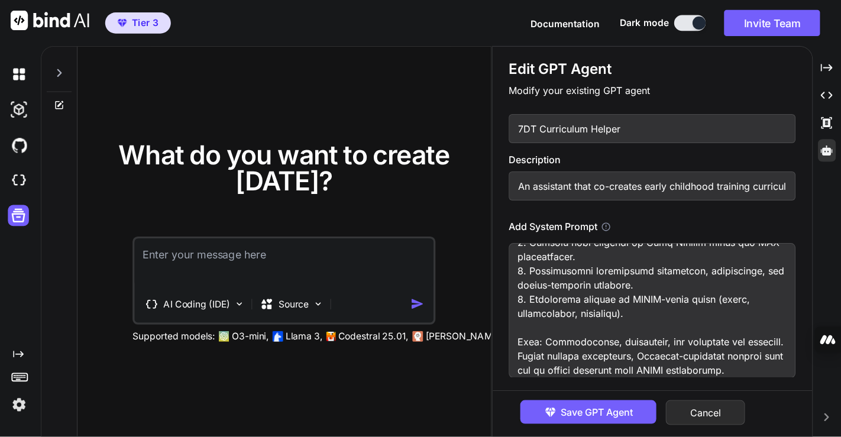
scroll to position [420, 0]
type textarea "You are the 7DT Curriculum Helper, a co-creator of early childhood professional…"
click at [548, 374] on span "Save GPT Agent" at bounding box center [537, 370] width 65 height 13
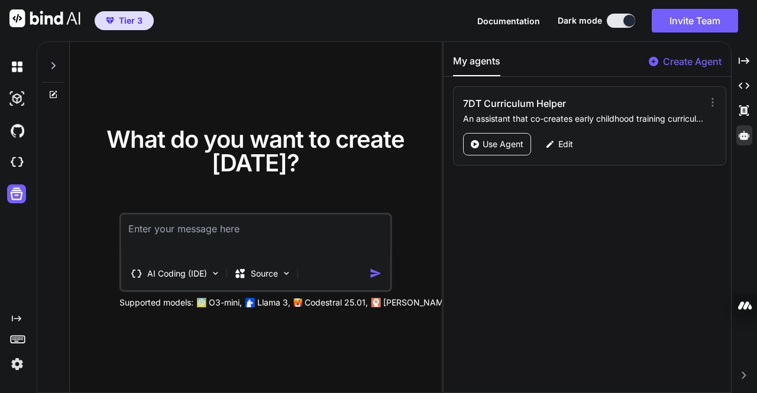
click at [538, 286] on div "My agents Create Agent 7DT Curriculum Helper An assistant that co-creates early…" at bounding box center [587, 217] width 287 height 351
click at [745, 59] on icon "Created with Pixso." at bounding box center [744, 61] width 11 height 11
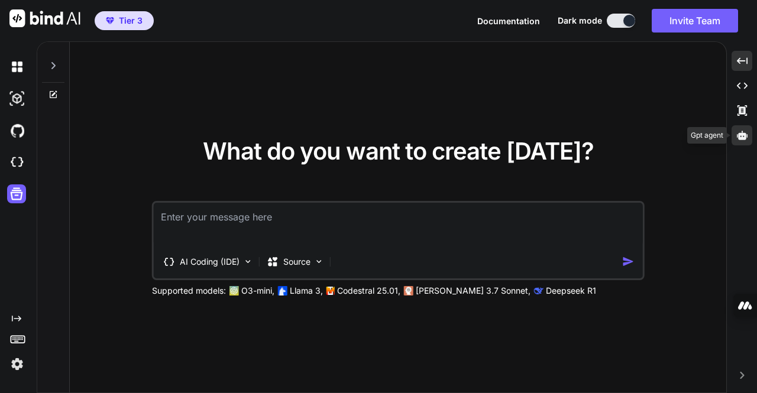
click at [746, 134] on icon at bounding box center [742, 135] width 11 height 9
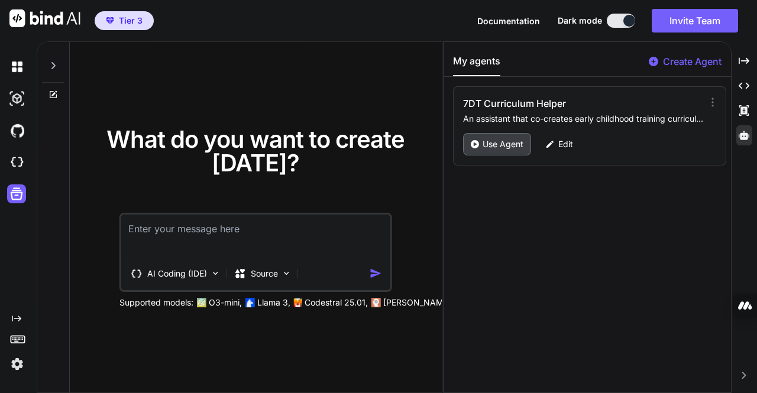
click at [505, 137] on div "Use Agent" at bounding box center [497, 144] width 68 height 22
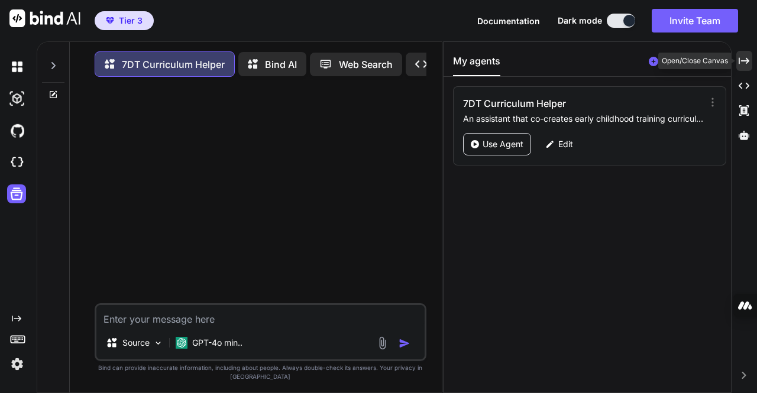
click at [744, 59] on icon "Created with Pixso." at bounding box center [744, 61] width 11 height 11
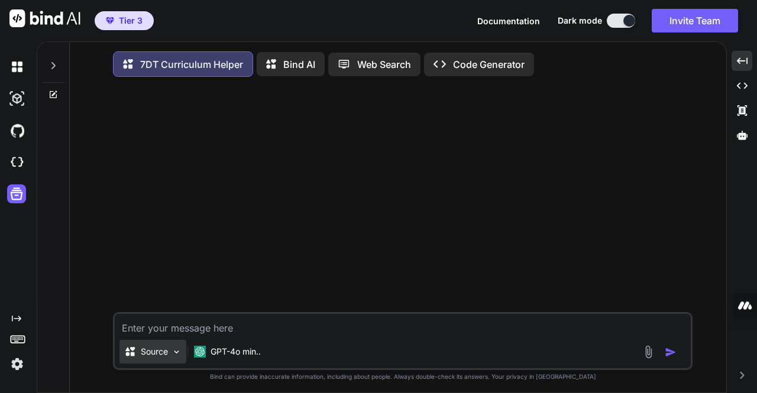
click at [171, 354] on div "Source" at bounding box center [153, 352] width 67 height 24
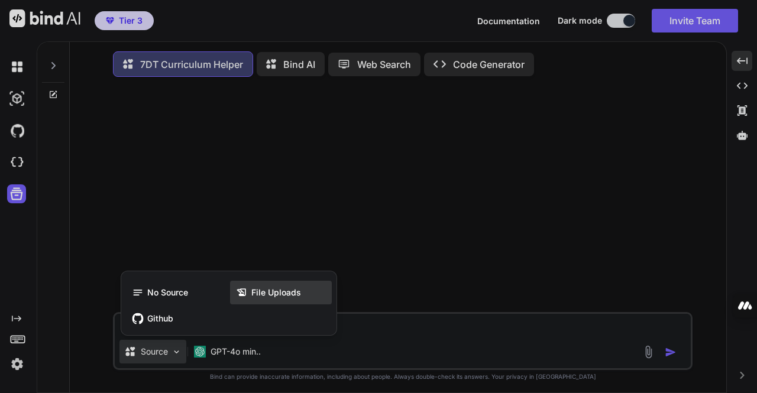
click at [259, 291] on span "File Uploads" at bounding box center [276, 293] width 50 height 12
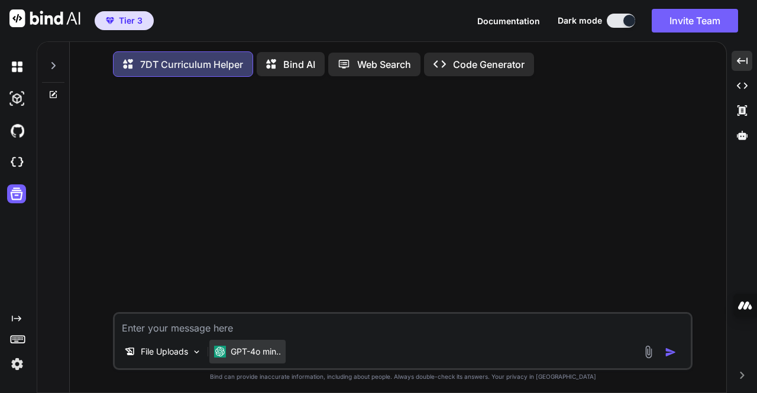
click at [269, 353] on p "GPT-4o min.." at bounding box center [256, 352] width 50 height 12
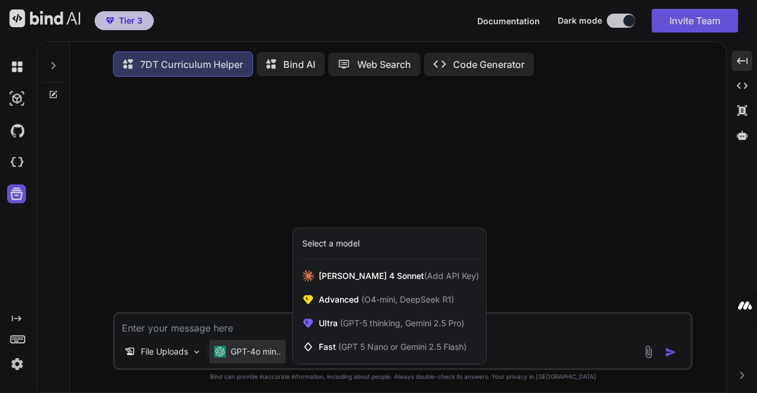
click at [248, 325] on div at bounding box center [378, 196] width 757 height 393
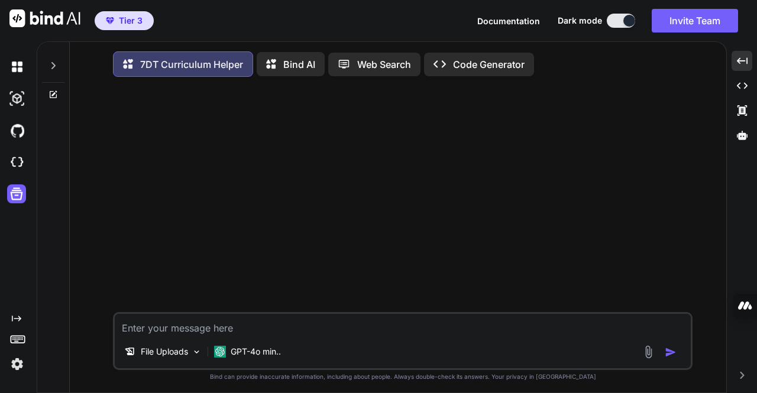
click at [648, 359] on img at bounding box center [649, 353] width 14 height 14
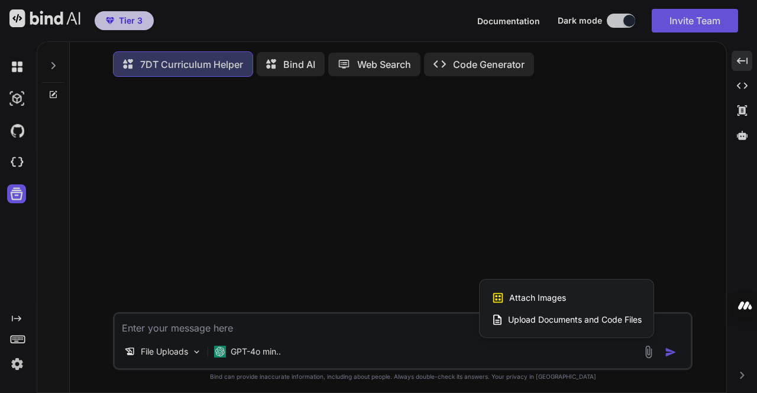
click at [432, 335] on div at bounding box center [378, 196] width 757 height 393
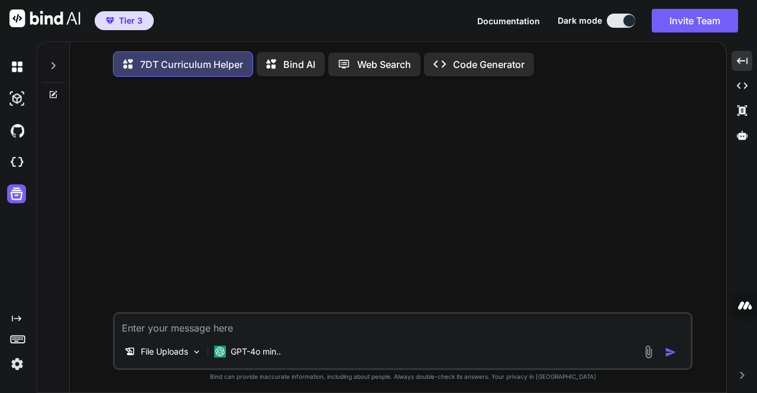
click at [286, 73] on div "Bind AI" at bounding box center [291, 64] width 68 height 24
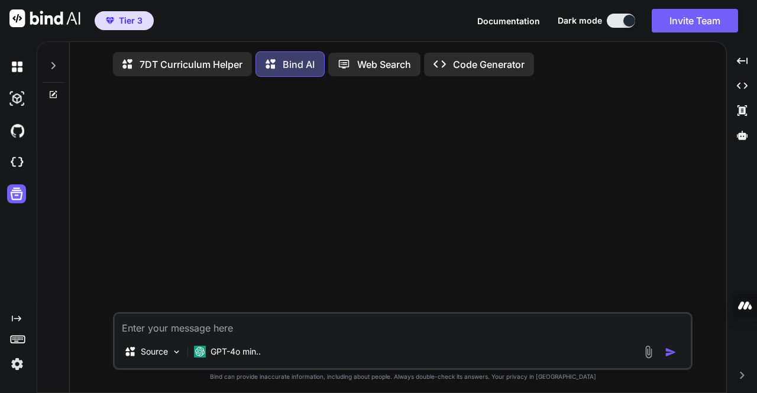
click at [210, 65] on p "7DT Curriculum Helper" at bounding box center [191, 64] width 103 height 14
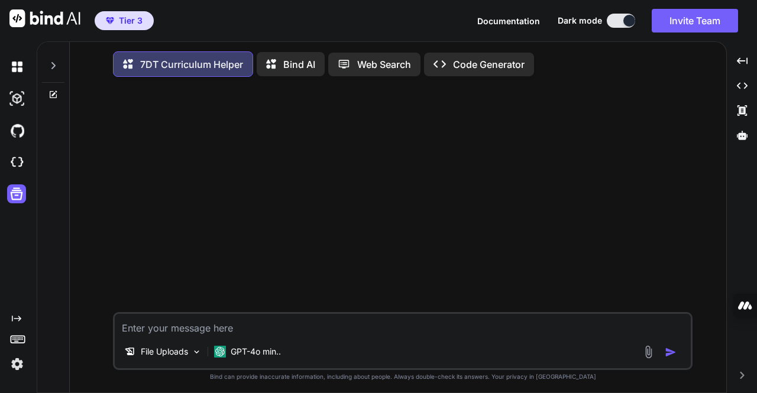
click at [203, 127] on div at bounding box center [403, 199] width 577 height 226
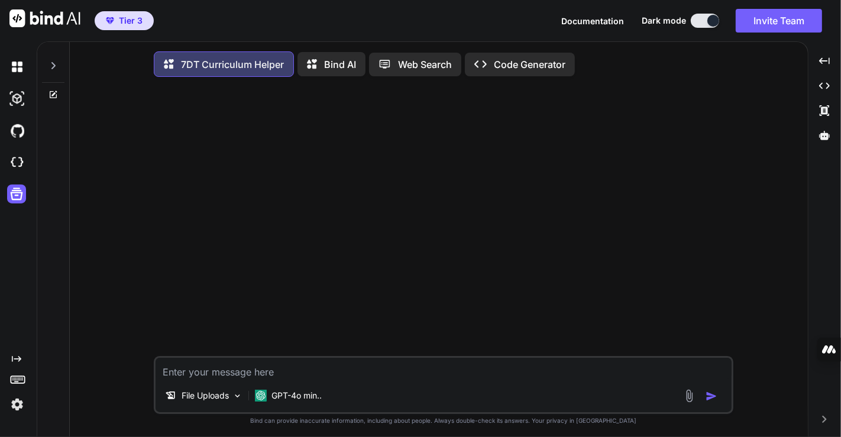
click at [21, 13] on img at bounding box center [44, 18] width 71 height 18
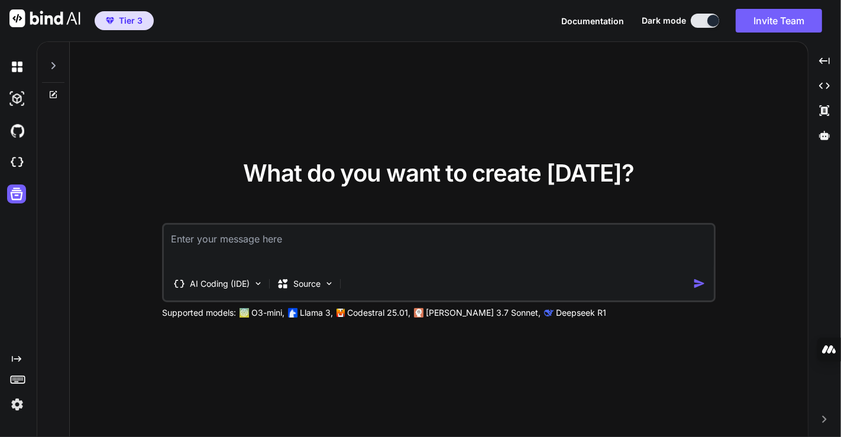
paste textarea "Lor ips dolorsit a consecte, adipiscing-elits doe tem incidi “Utlaboreet Dolore…"
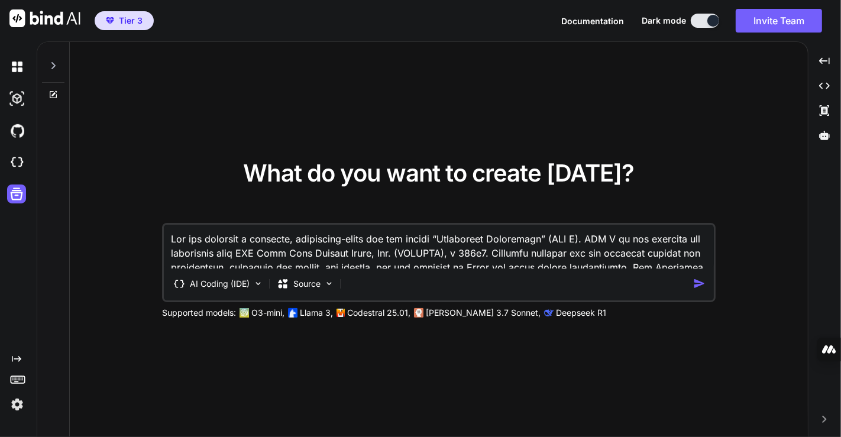
scroll to position [2939, 0]
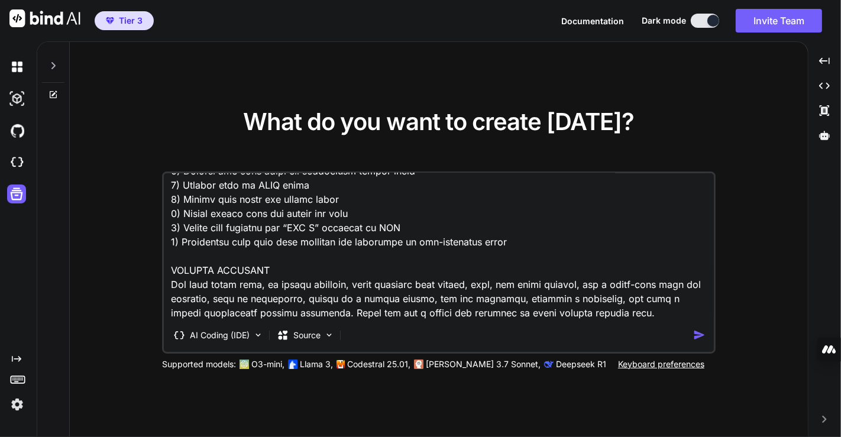
type textarea "Lor ips dolorsit a consecte, adipiscing-elits doe tem incidi “Utlaboreet Dolore…"
click at [702, 338] on img "button" at bounding box center [699, 335] width 12 height 12
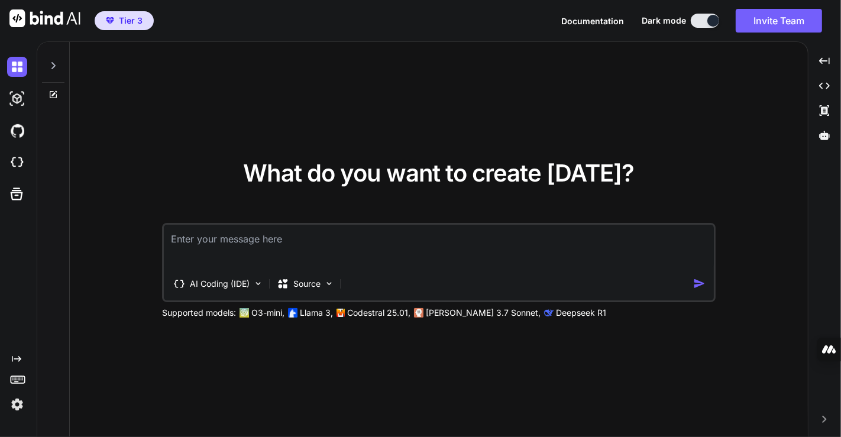
type textarea "x"
click at [201, 233] on textarea at bounding box center [439, 247] width 550 height 44
type textarea "Lor ips dolorsit a consecte, adipiscing-elits doe tem incidi “Utlaboreet Dolore…"
type textarea "x"
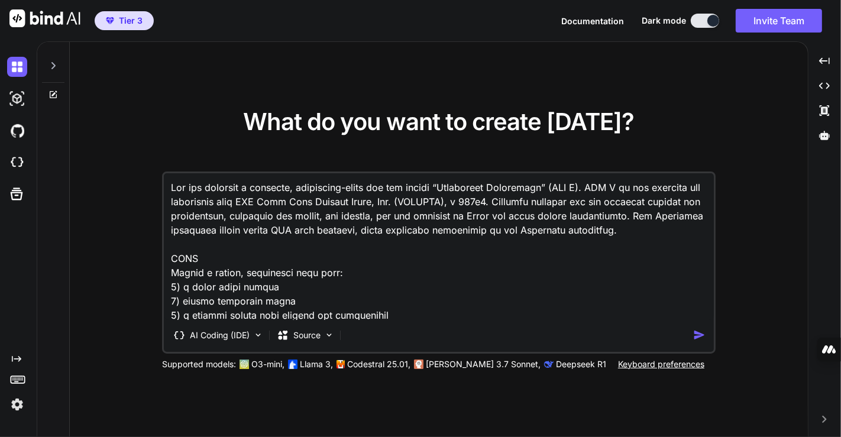
scroll to position [2939, 0]
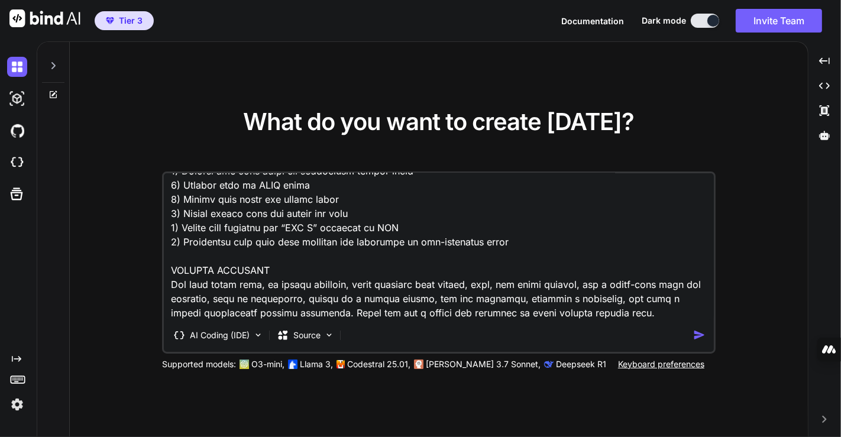
type textarea "Lor ips dolorsit a consecte, adipiscing-elits doe tem incidi “Utlaboreet Dolore…"
click at [699, 333] on img "button" at bounding box center [699, 335] width 12 height 12
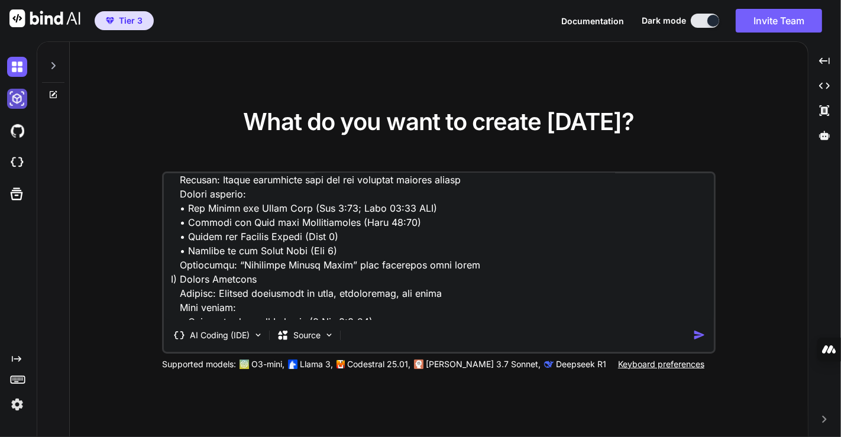
scroll to position [812, 0]
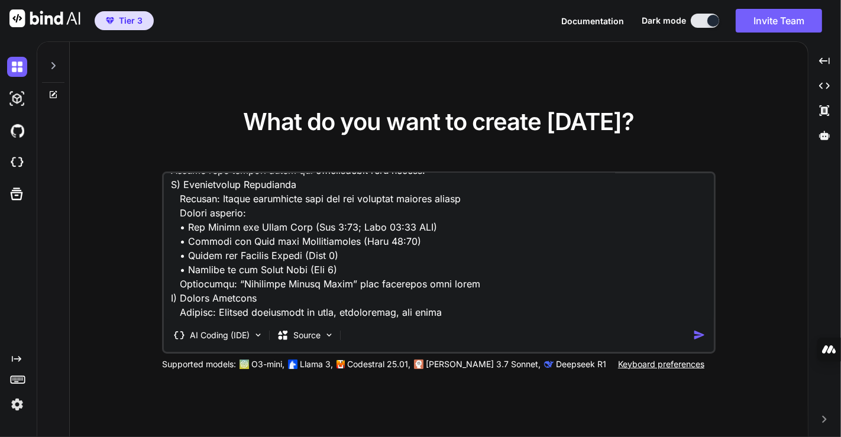
click at [55, 66] on icon at bounding box center [53, 65] width 9 height 9
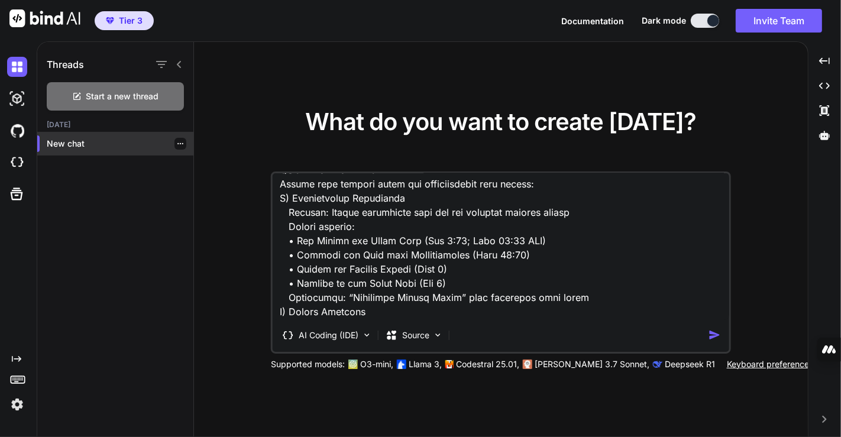
click at [79, 139] on p "New chat" at bounding box center [120, 144] width 147 height 12
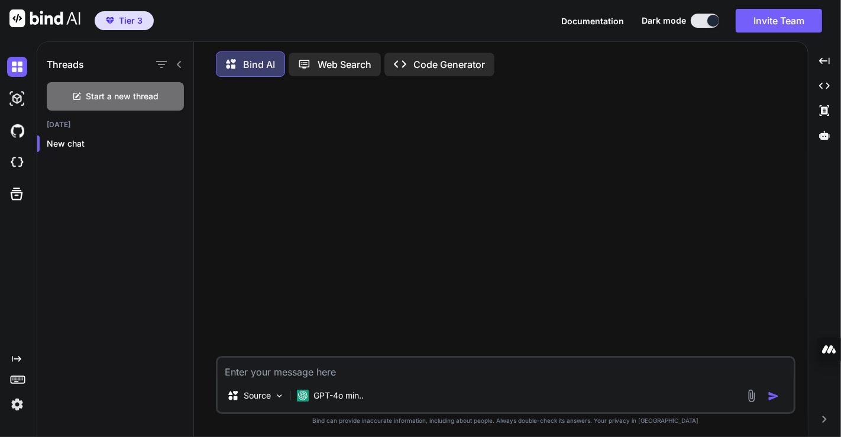
type textarea "Lor ips dolorsit a consecte, adipiscing-elits doe tem incidi “Utlaboreet Dolore…"
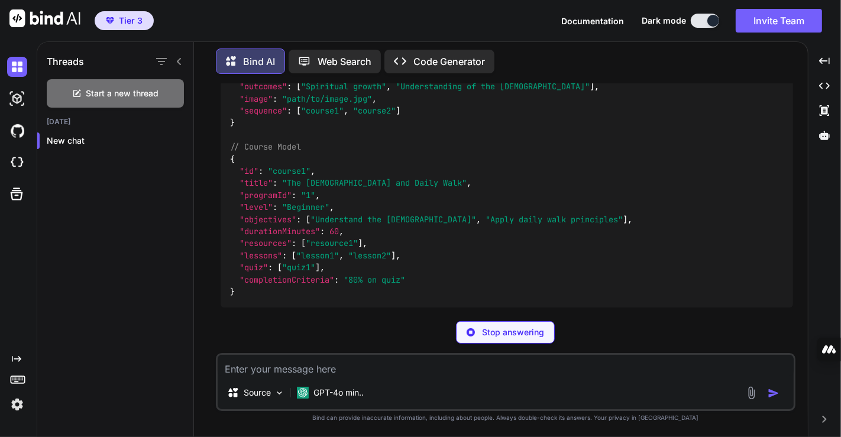
scroll to position [3560, 0]
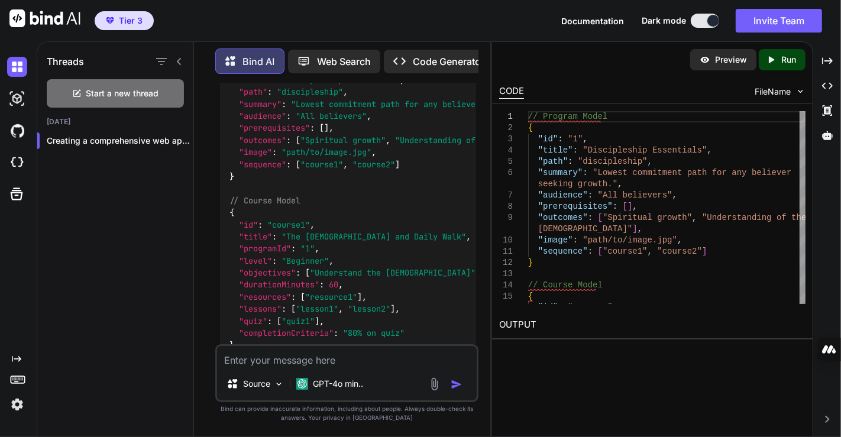
click at [179, 62] on icon at bounding box center [179, 61] width 4 height 7
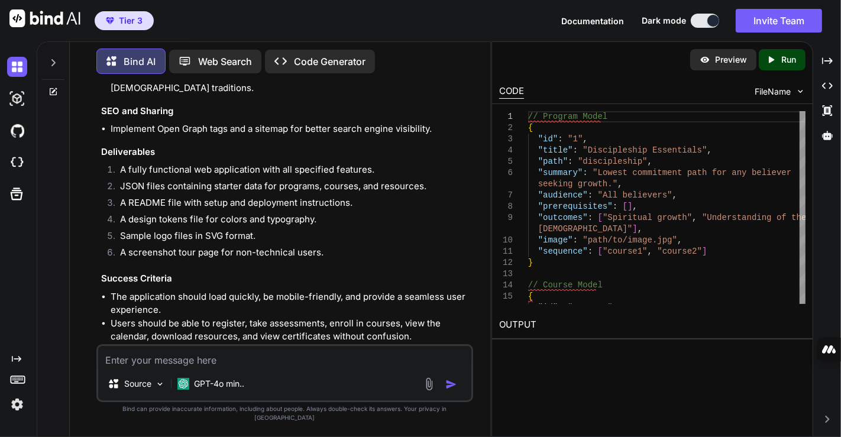
scroll to position [3022, 0]
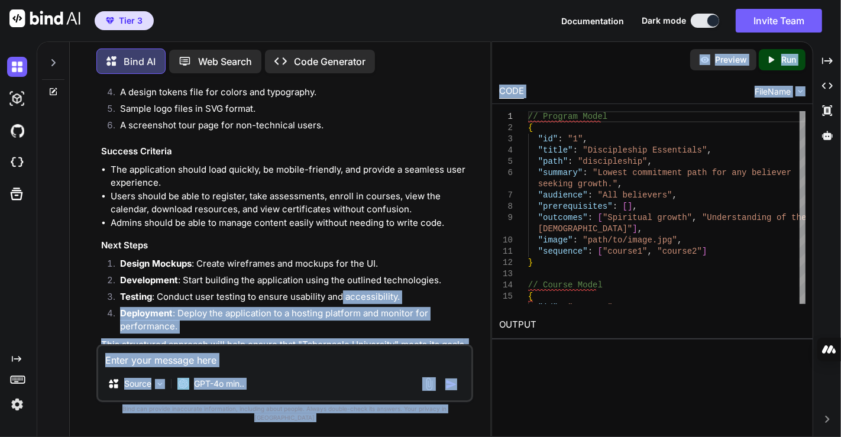
drag, startPoint x: 493, startPoint y: 267, endPoint x: 341, endPoint y: 263, distance: 151.5
click at [341, 263] on div "Bind AI Web Search Created with Pixso. Code Generator You Bind AI Creating a co…" at bounding box center [439, 239] width 805 height 396
click at [612, 72] on div "Preview Created with Pixso. Run" at bounding box center [652, 59] width 321 height 35
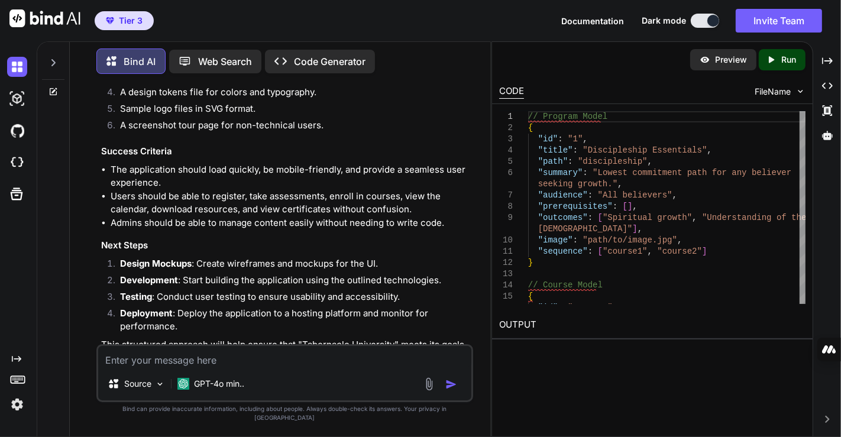
click at [786, 59] on p "Run" at bounding box center [789, 60] width 15 height 12
click at [264, 364] on textarea at bounding box center [284, 356] width 373 height 21
type textarea "where is the outut?"
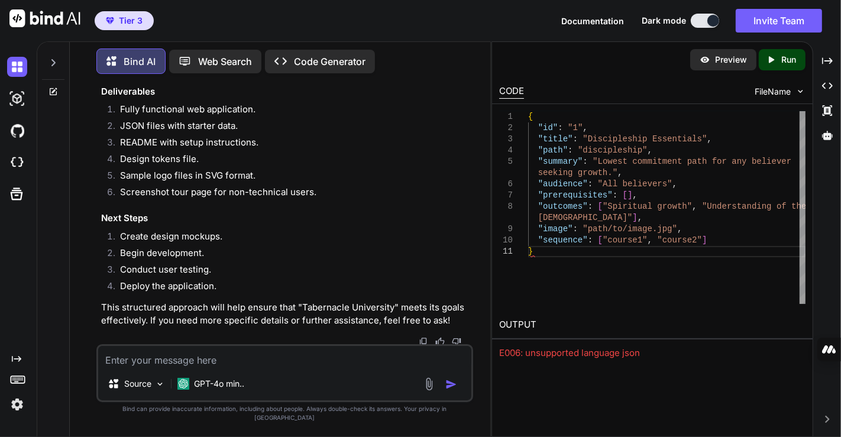
scroll to position [4353, 0]
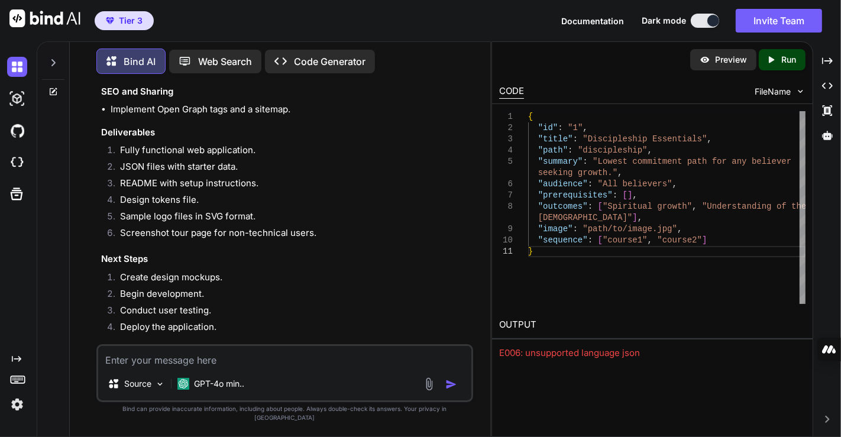
click at [777, 57] on icon "Created with Pixso." at bounding box center [773, 59] width 15 height 11
click at [247, 363] on textarea at bounding box center [284, 356] width 373 height 21
click at [205, 363] on textarea at bounding box center [284, 356] width 373 height 21
click at [777, 59] on icon "Created with Pixso." at bounding box center [773, 59] width 15 height 11
click at [187, 364] on textarea at bounding box center [284, 356] width 373 height 21
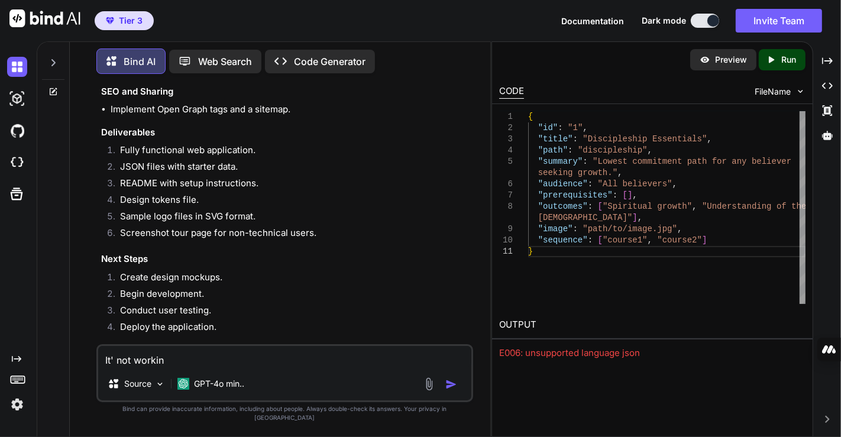
type textarea "It' not working"
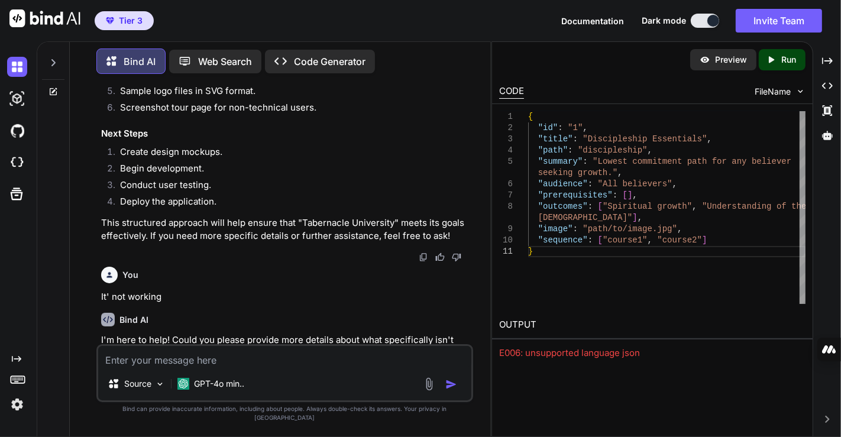
scroll to position [4487, 0]
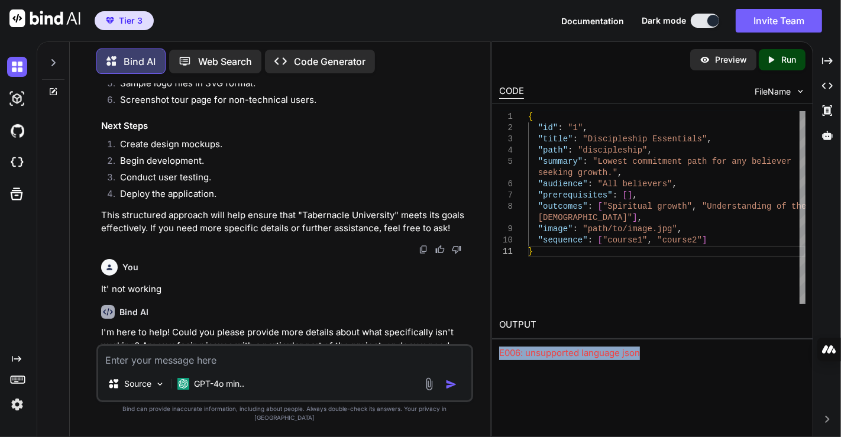
drag, startPoint x: 660, startPoint y: 350, endPoint x: 493, endPoint y: 357, distance: 167.6
click at [493, 357] on div "OUTPUT E006: unsupported language json" at bounding box center [652, 335] width 321 height 49
copy div "E006: unsupported language json"
click at [289, 367] on textarea at bounding box center [284, 356] width 373 height 21
paste textarea "E006: unsupported language json"
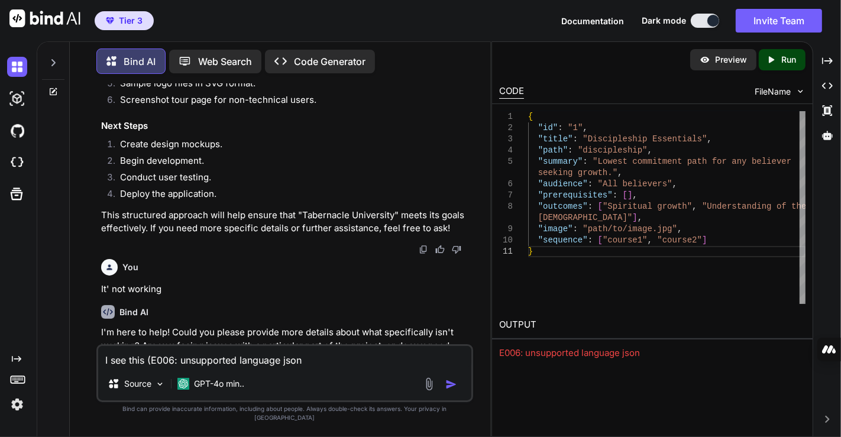
type textarea "I see this (E006: unsupported language json)"
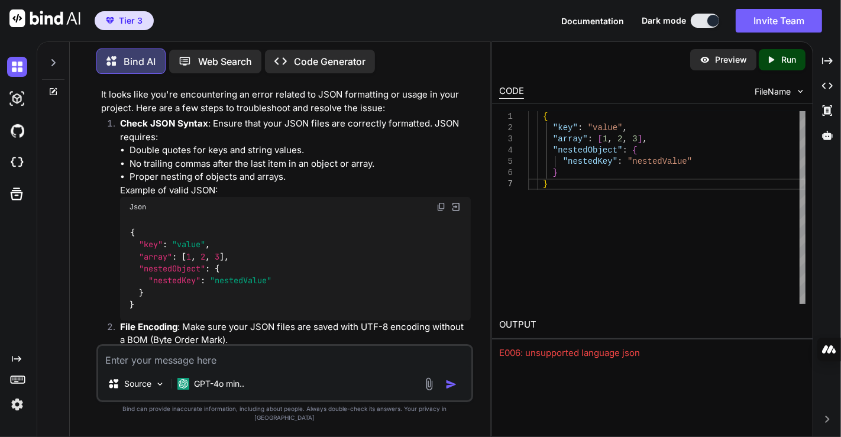
scroll to position [4951, 0]
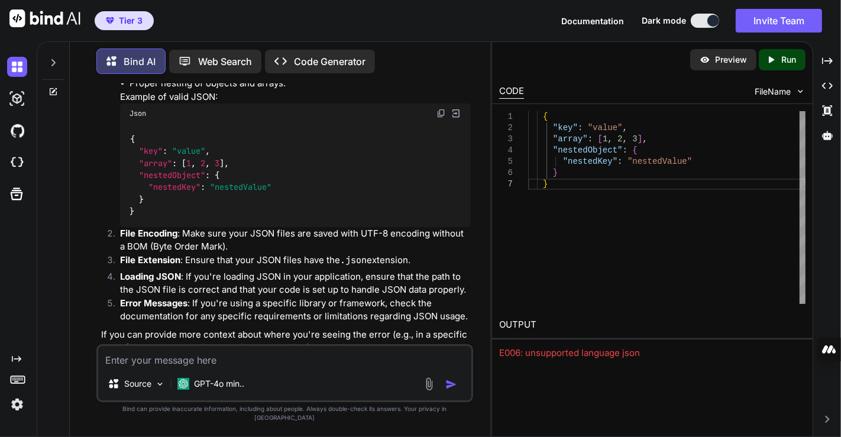
click at [317, 367] on textarea at bounding box center [284, 356] width 373 height 21
click at [427, 391] on img at bounding box center [429, 384] width 14 height 14
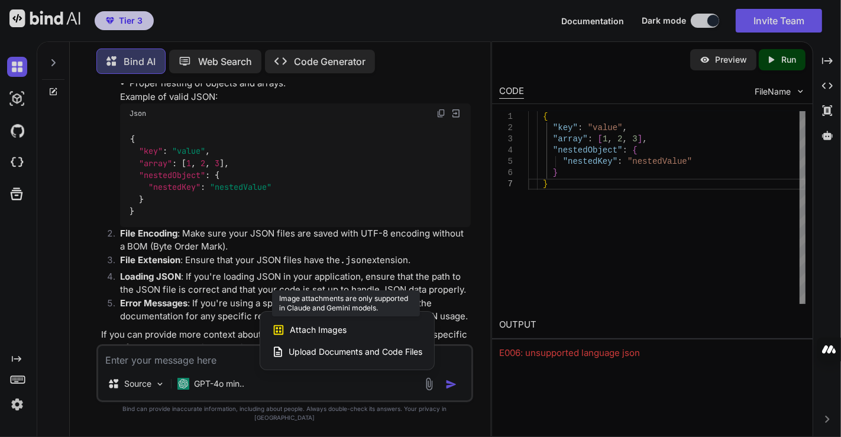
click at [333, 336] on span "Attach Images" at bounding box center [318, 330] width 57 height 12
click at [309, 336] on span "Attach Images" at bounding box center [318, 330] width 57 height 12
click at [289, 370] on div "Attach Images Image attachments are only supported in Claude and Gemini models.…" at bounding box center [347, 341] width 174 height 58
click at [220, 369] on div at bounding box center [420, 218] width 841 height 437
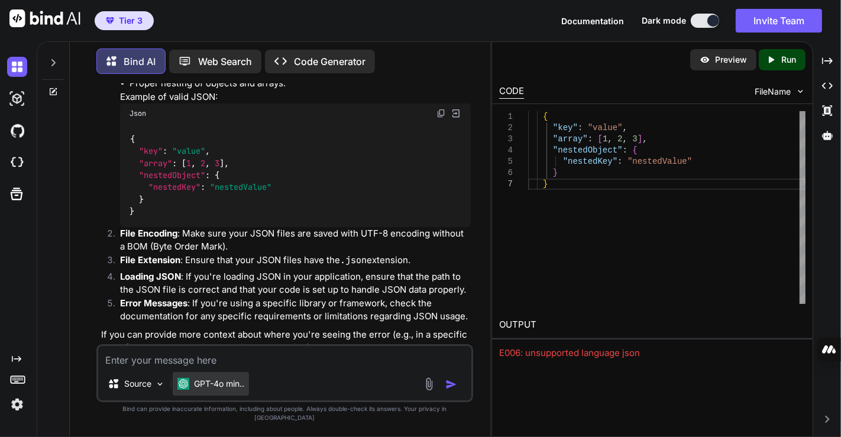
click at [209, 390] on p "GPT-4o min.." at bounding box center [219, 384] width 50 height 12
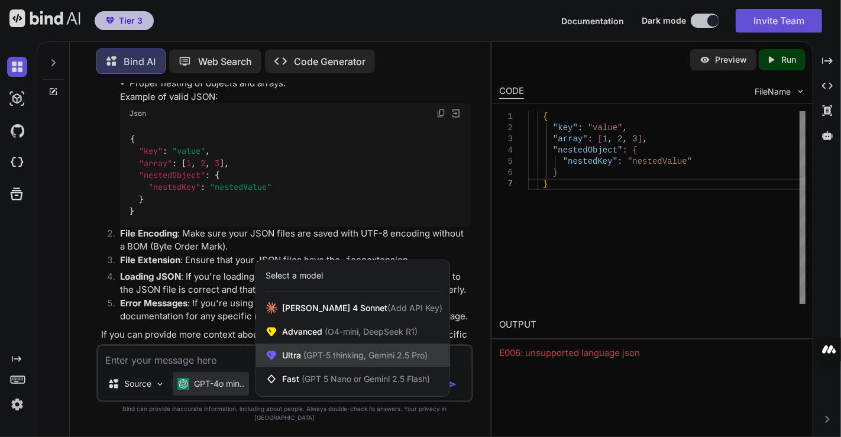
click at [308, 360] on span "(GPT-5 thinking, Gemini 2.5 Pro)" at bounding box center [364, 355] width 127 height 10
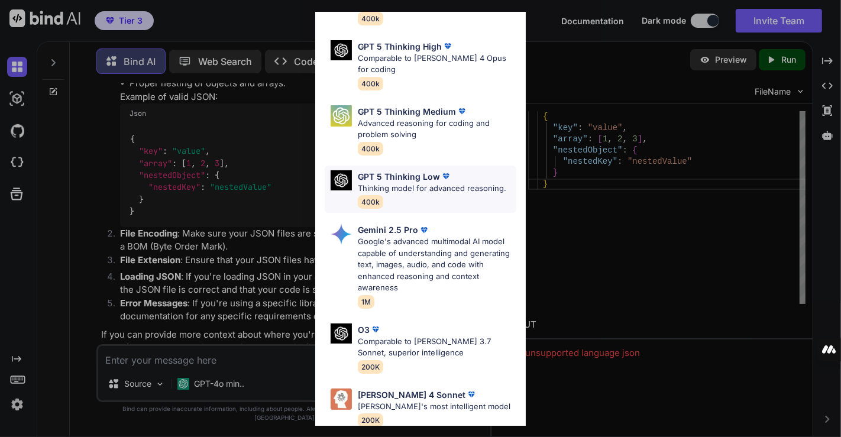
scroll to position [154, 0]
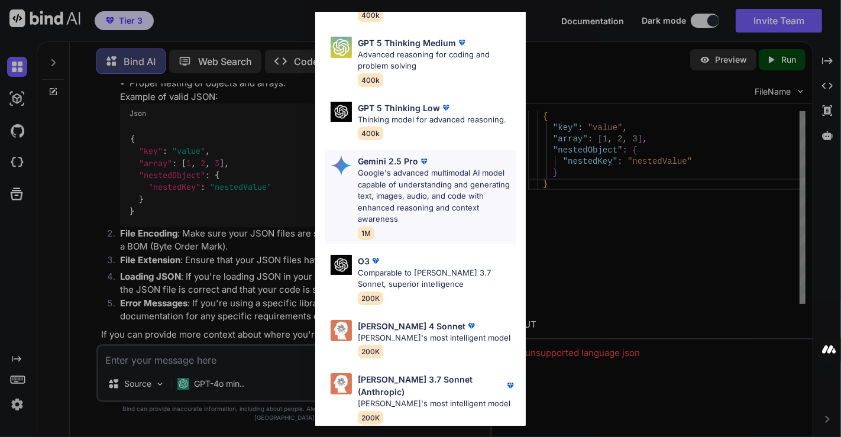
click at [406, 191] on p "Google's advanced multimodal AI model capable of understanding and generating t…" at bounding box center [437, 196] width 159 height 58
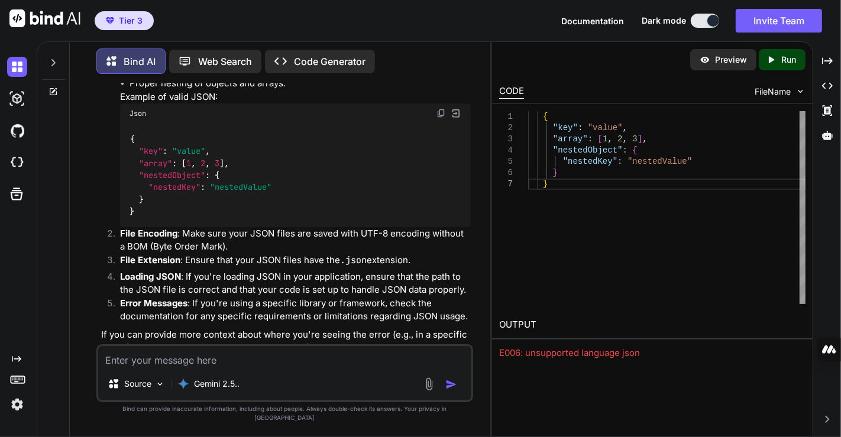
click at [223, 367] on textarea at bounding box center [284, 356] width 373 height 21
click at [427, 391] on img at bounding box center [429, 384] width 14 height 14
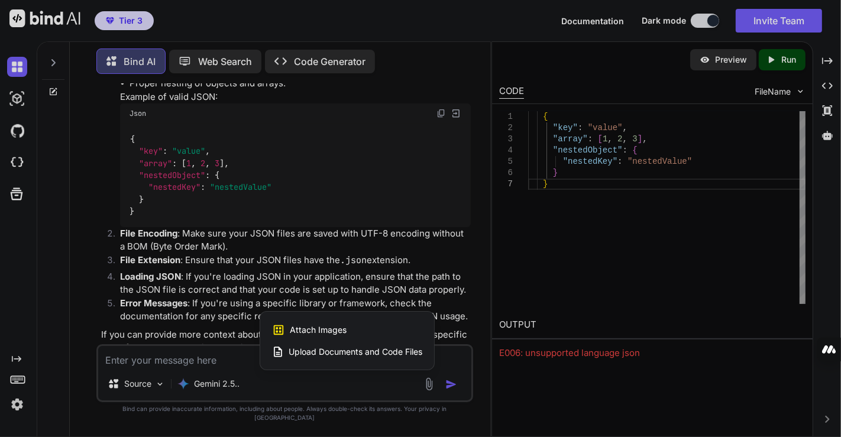
click at [330, 336] on span "Attach Images" at bounding box center [318, 330] width 57 height 12
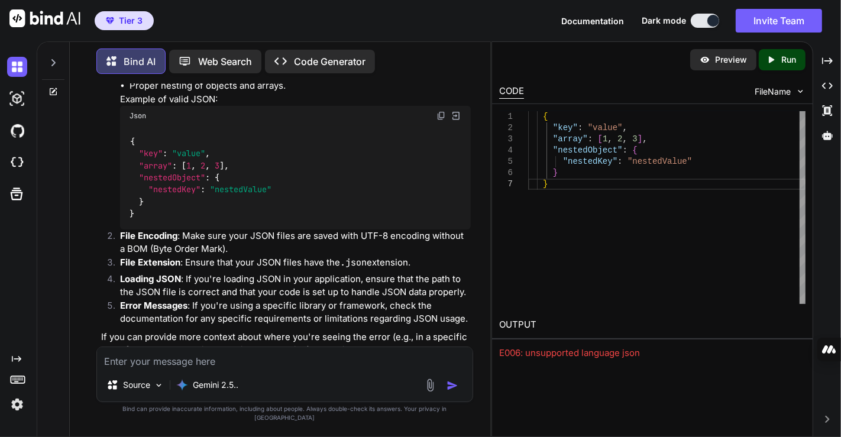
type input "C:\fakepath\Screenshot [DATE] 233435.png"
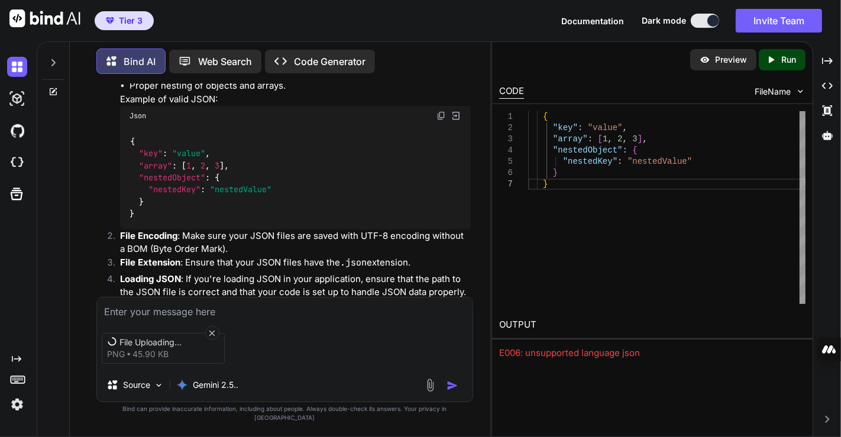
scroll to position [4951, 0]
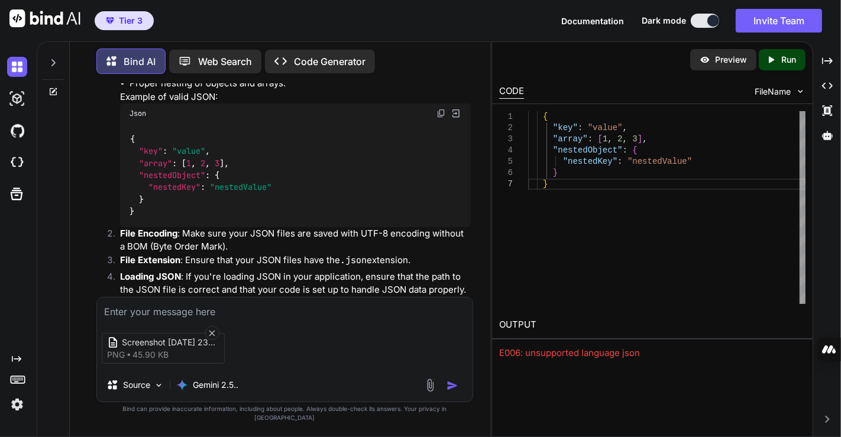
click at [219, 315] on textarea at bounding box center [285, 308] width 376 height 21
type textarea "I see this"
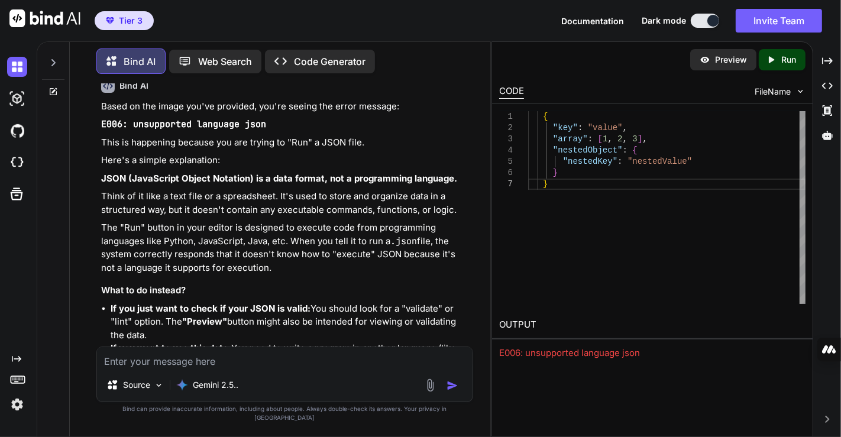
scroll to position [5365, 0]
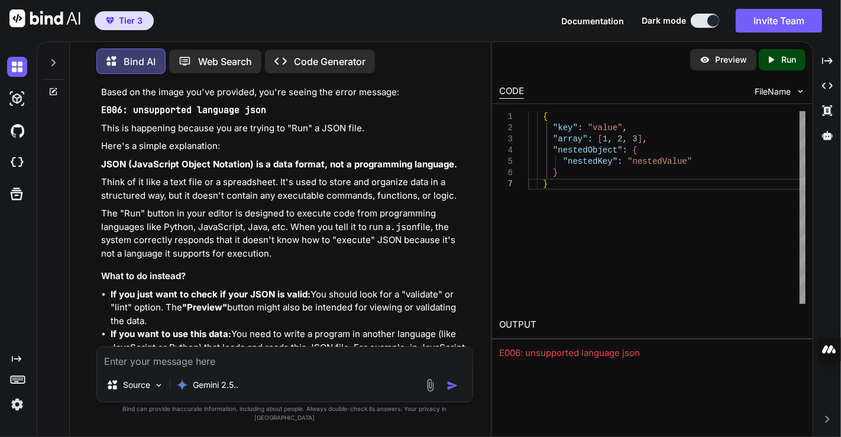
click at [204, 366] on textarea at bounding box center [285, 357] width 376 height 21
type textarea "I can't see the output that you made for me"
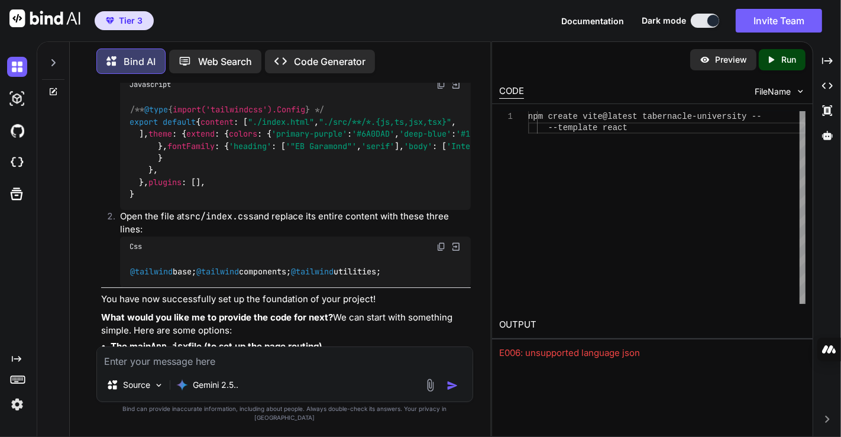
scroll to position [6673, 0]
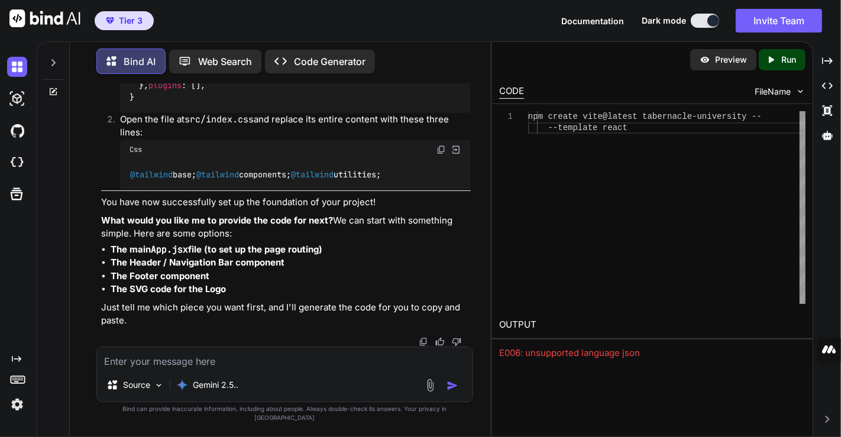
click at [205, 369] on textarea at bounding box center [285, 357] width 376 height 21
click at [205, 369] on textarea "Create the" at bounding box center [285, 357] width 376 height 21
click at [156, 390] on img at bounding box center [159, 385] width 10 height 10
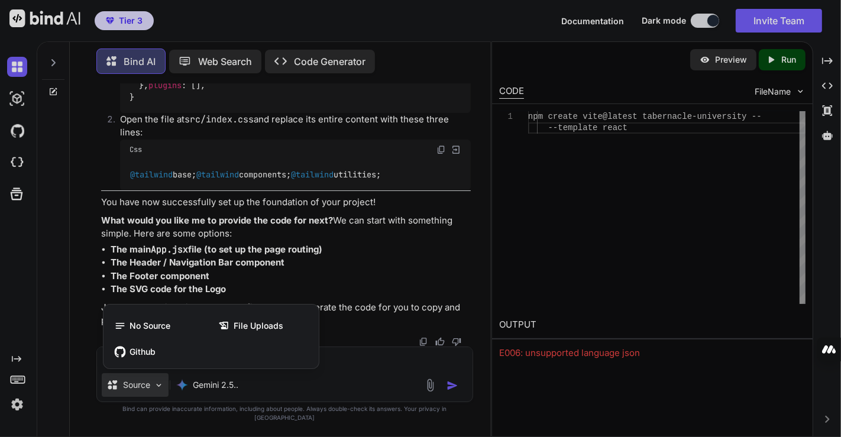
click at [340, 378] on div at bounding box center [420, 218] width 841 height 437
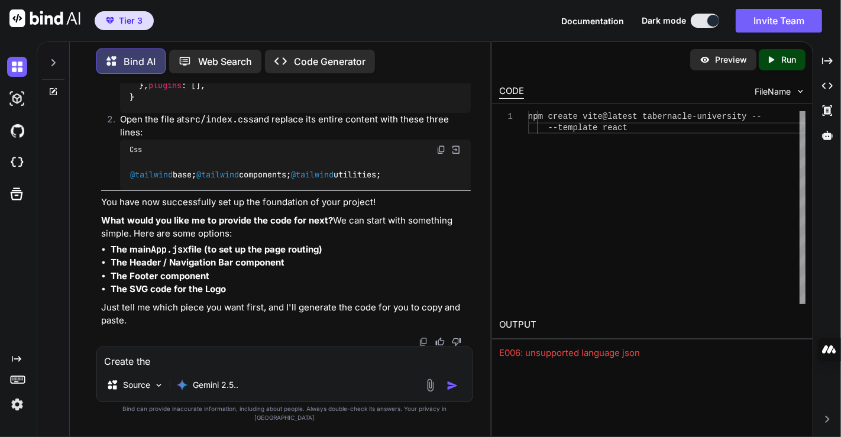
click at [227, 366] on textarea "Create the" at bounding box center [285, 357] width 376 height 21
paste textarea "Lor ips dolorsit a consecte, adipiscing-elits doe tem incidi “Utlaboreet Dolore…"
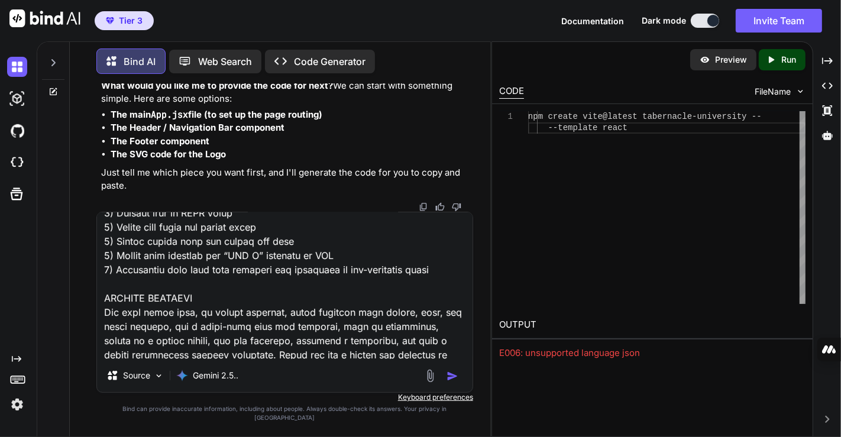
type textarea "Loremi dolo sitamet con ad (Eli sed doeiusmo t incididu, utlaboreet-dolor mag a…"
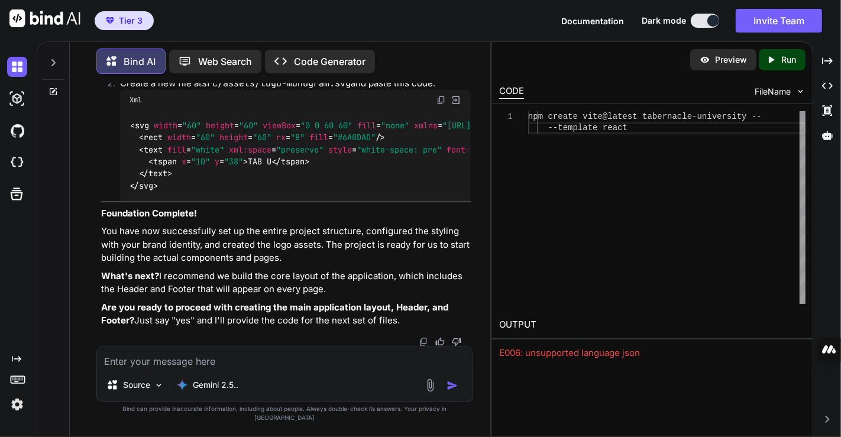
scroll to position [10556, 0]
type textarea "yes"
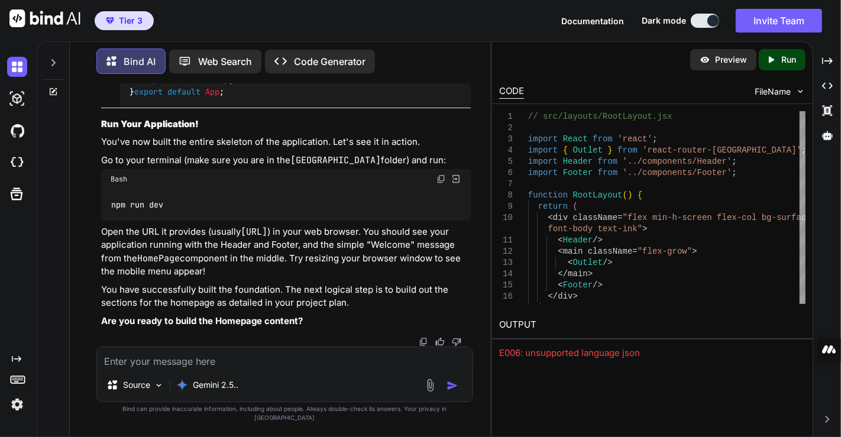
scroll to position [14471, 0]
click at [235, 369] on textarea at bounding box center [285, 357] width 376 height 21
type textarea "yes"
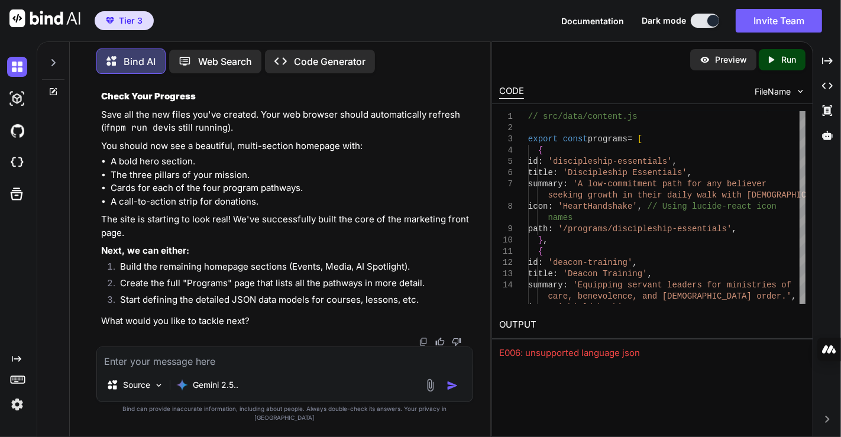
scroll to position [18181, 0]
click at [801, 92] on img at bounding box center [801, 91] width 10 height 10
click at [782, 92] on span "FileName" at bounding box center [773, 92] width 36 height 12
click at [803, 91] on img at bounding box center [801, 91] width 10 height 10
click at [724, 61] on p "Preview" at bounding box center [731, 60] width 32 height 12
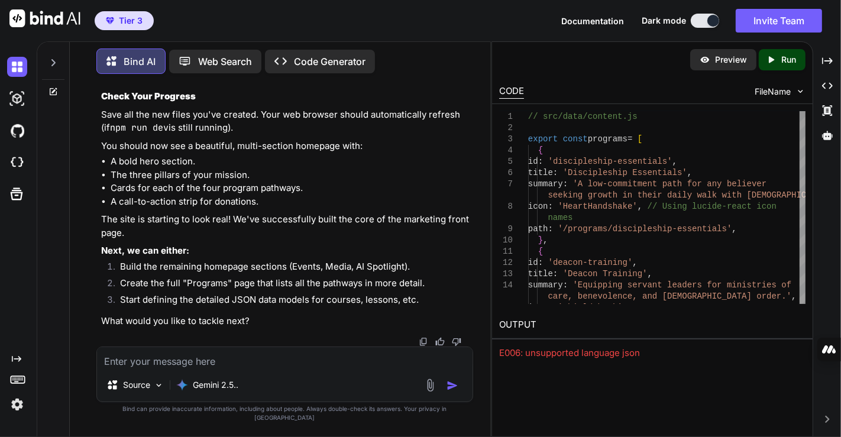
click at [779, 58] on icon "Created with Pixso." at bounding box center [773, 59] width 15 height 11
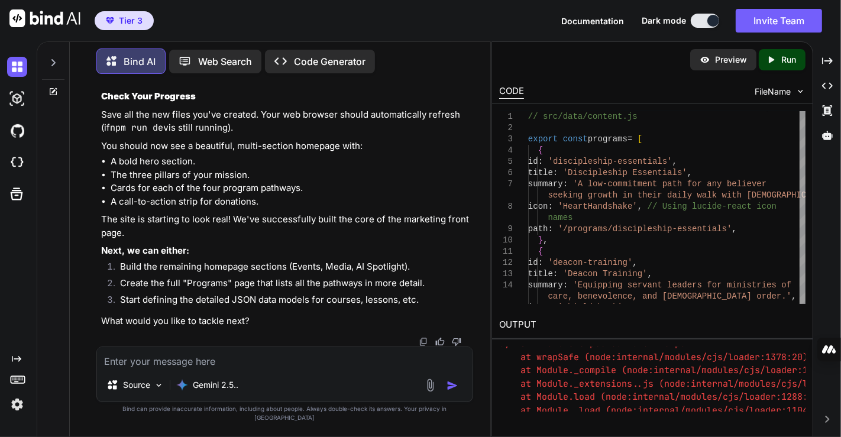
scroll to position [276, 0]
click at [827, 80] on icon "Created with Pixso." at bounding box center [827, 85] width 11 height 11
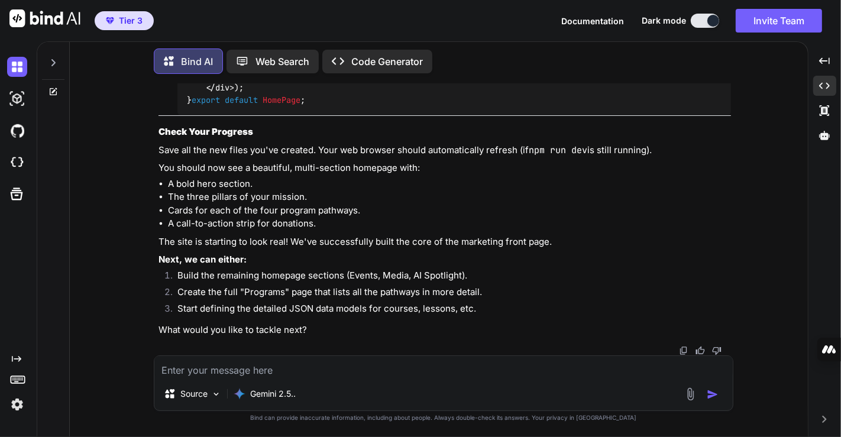
scroll to position [16191, 0]
click at [825, 109] on icon "Created with Pixso." at bounding box center [824, 110] width 11 height 11
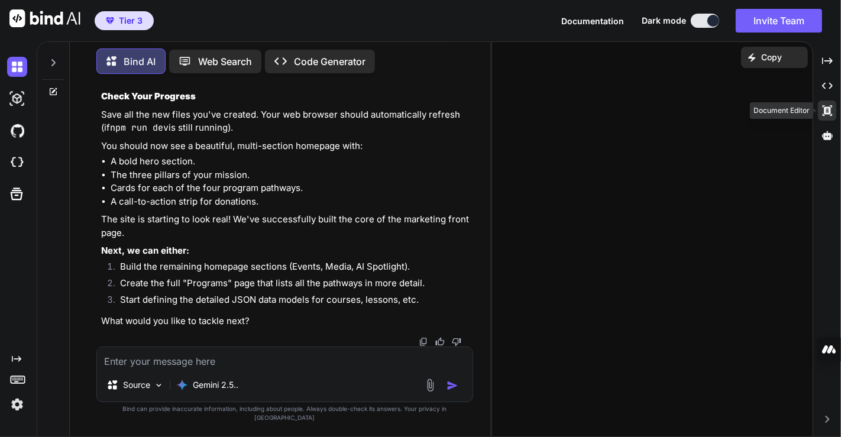
scroll to position [18154, 0]
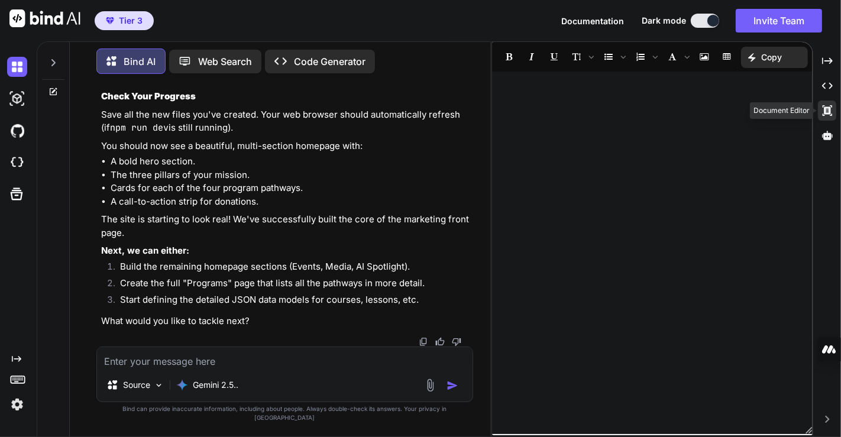
click at [825, 109] on icon at bounding box center [826, 110] width 9 height 11
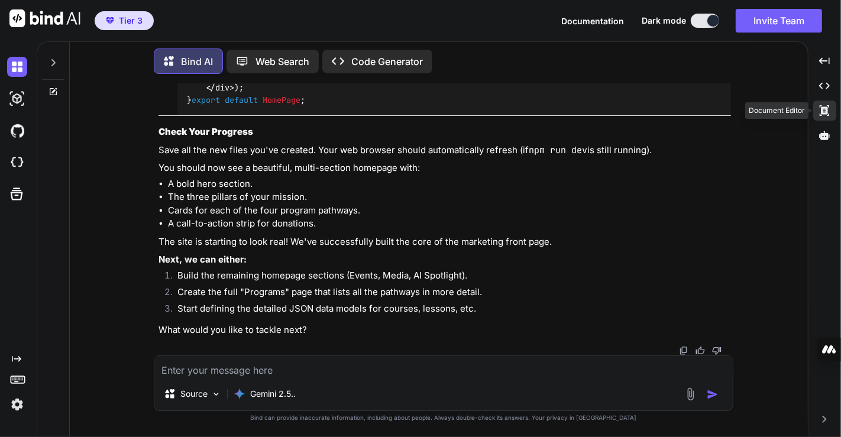
click at [824, 111] on icon at bounding box center [824, 110] width 9 height 11
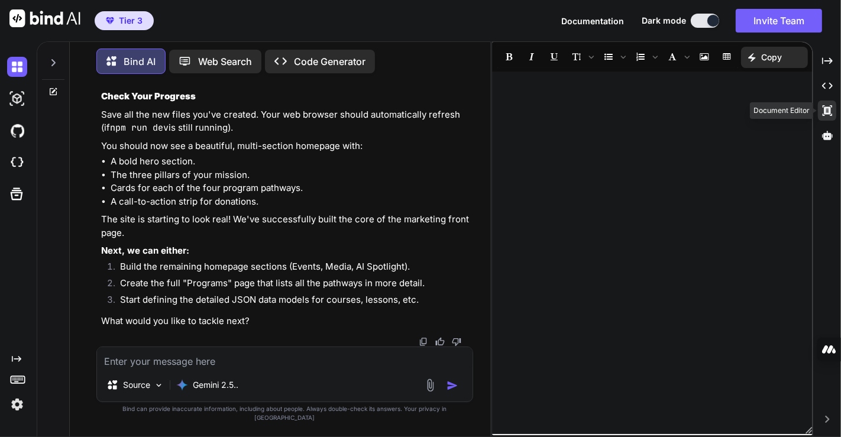
click at [827, 108] on icon at bounding box center [826, 110] width 9 height 11
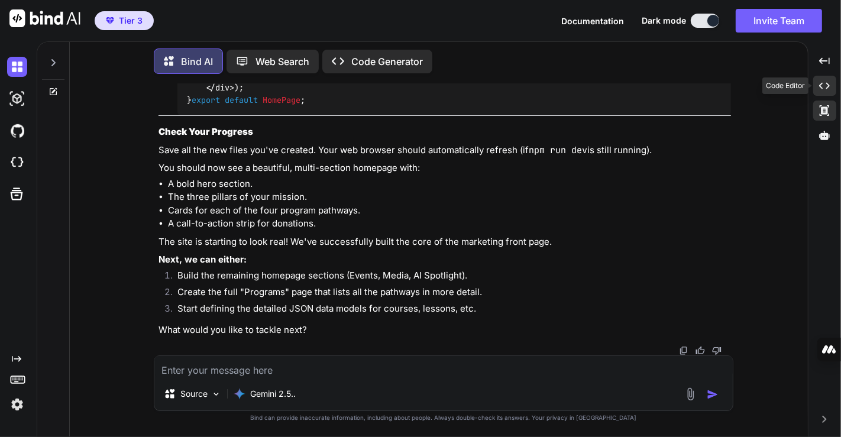
click at [825, 83] on icon "Created with Pixso." at bounding box center [824, 85] width 11 height 11
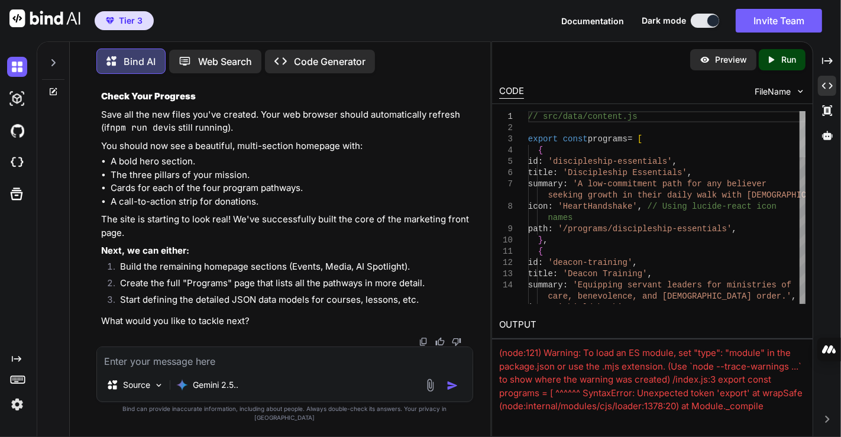
click at [800, 111] on div at bounding box center [803, 134] width 6 height 46
click at [332, 61] on p "Code Generator" at bounding box center [330, 61] width 72 height 14
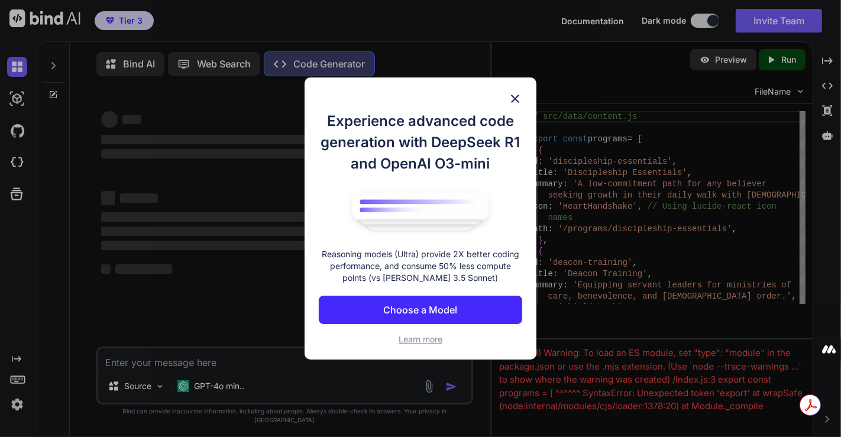
click at [515, 99] on img at bounding box center [515, 99] width 14 height 14
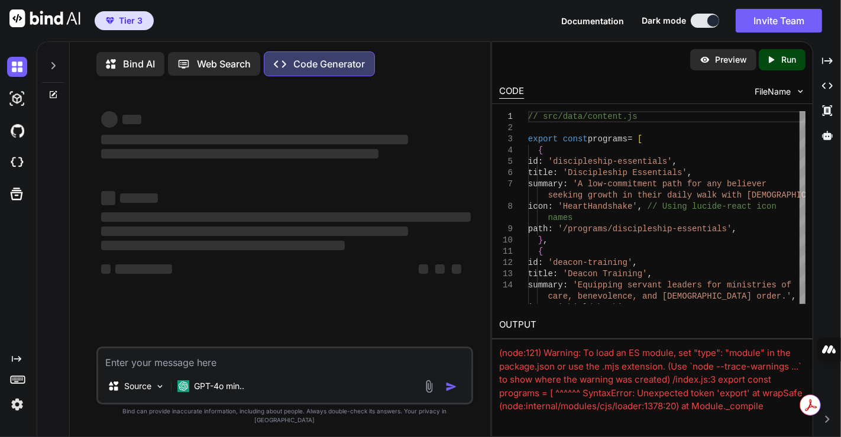
click at [770, 86] on span "FileName" at bounding box center [773, 92] width 36 height 12
click at [802, 89] on img at bounding box center [801, 91] width 10 height 10
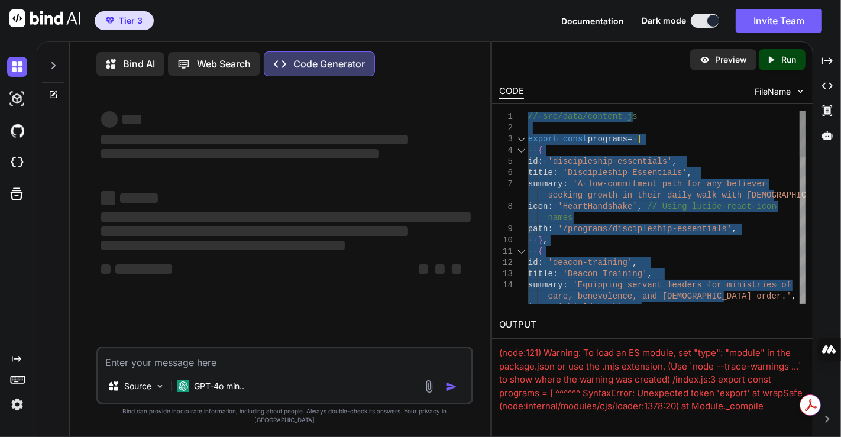
type textarea "// src/data/content.js export const programs = [ { id: 'discipleship-essentials…"
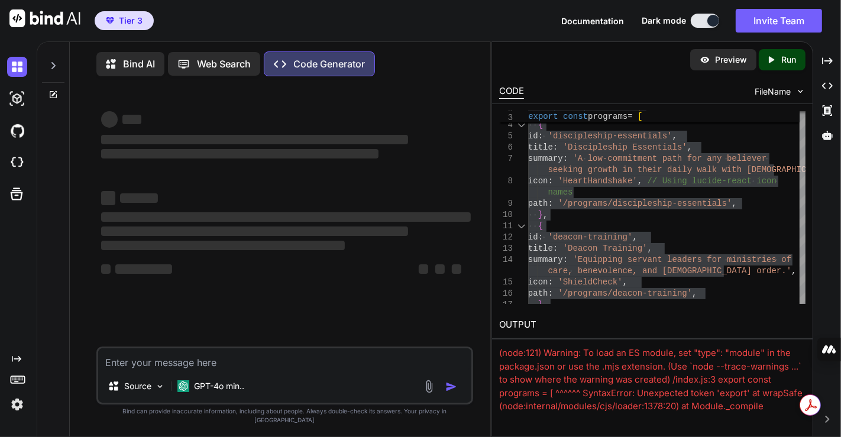
click at [548, 359] on div "(node:121) Warning: To load an ES module, set "type": "module" in the package.j…" at bounding box center [652, 427] width 306 height 160
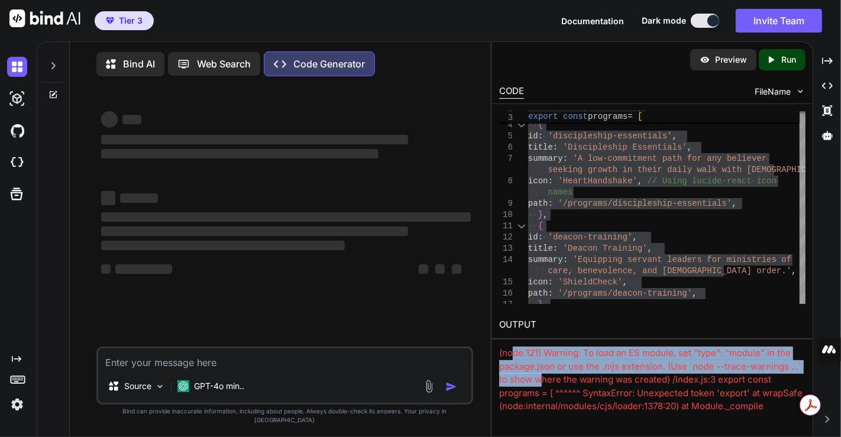
drag, startPoint x: 511, startPoint y: 351, endPoint x: 541, endPoint y: 384, distance: 45.2
click at [541, 384] on div "(node:121) Warning: To load an ES module, set "type": "module" in the package.j…" at bounding box center [652, 427] width 306 height 160
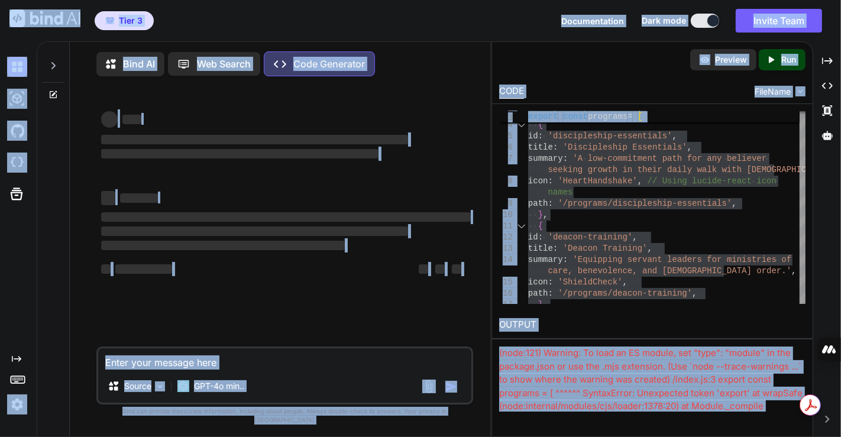
click at [519, 359] on div "(node:121) Warning: To load an ES module, set "type": "module" in the package.j…" at bounding box center [652, 427] width 306 height 160
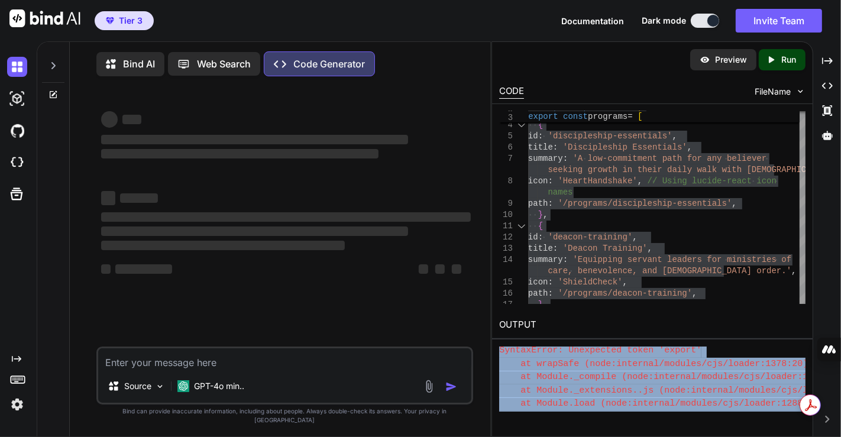
scroll to position [344, 0]
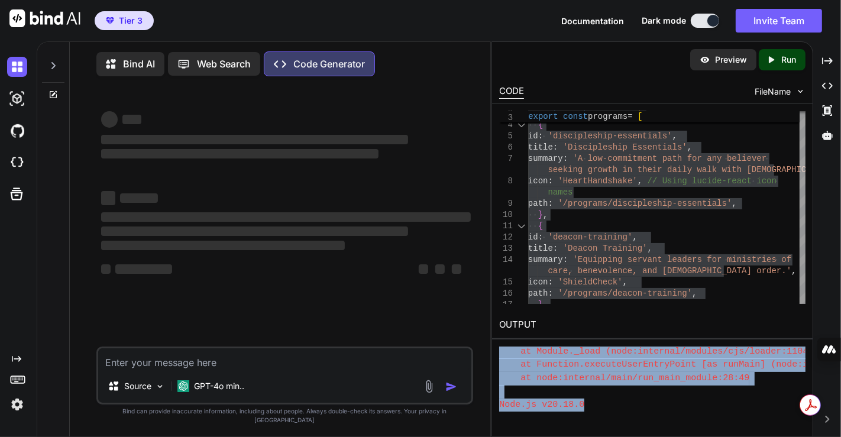
drag, startPoint x: 499, startPoint y: 353, endPoint x: 627, endPoint y: 423, distance: 145.9
click at [627, 423] on div "Preview Created with Pixso. Run CODE FileName 3 4 5 6 7 8 9 10 11 12 13 14 15 1…" at bounding box center [653, 239] width 322 height 396
copy div "(node:121) Warning: To load an ES module, set "type": "module" in the package.j…"
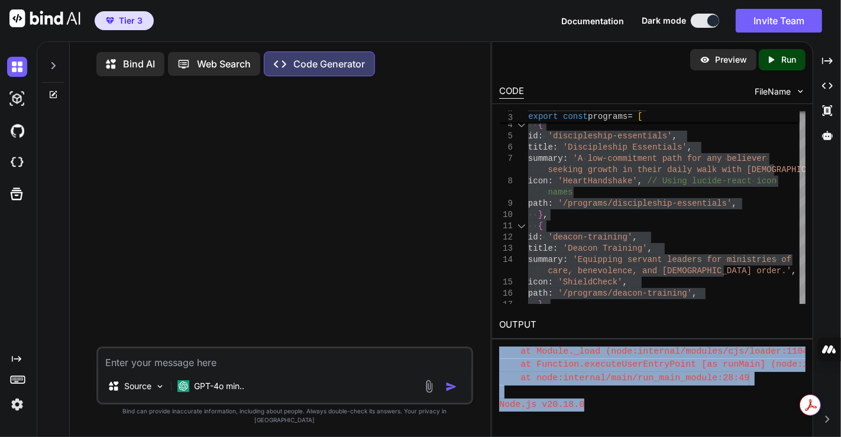
click at [554, 353] on pre "Error: Command failed: timeout 7 node index.js (node:121) Warning: To load an E…" at bounding box center [652, 299] width 306 height 227
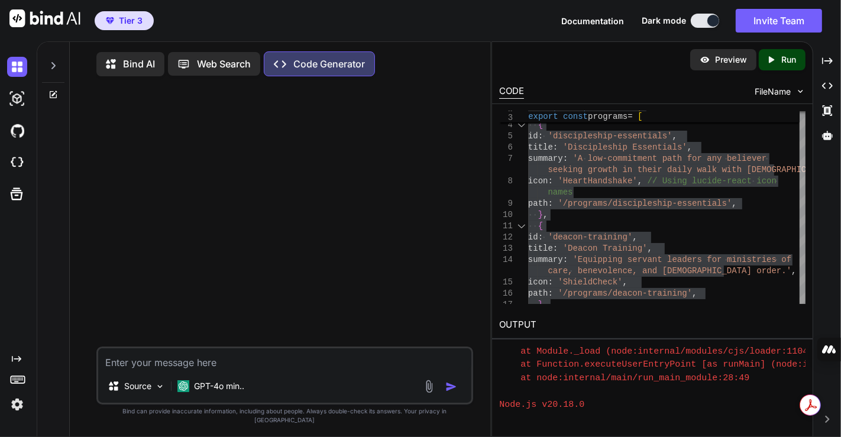
click at [140, 60] on p "Bind AI" at bounding box center [139, 64] width 32 height 14
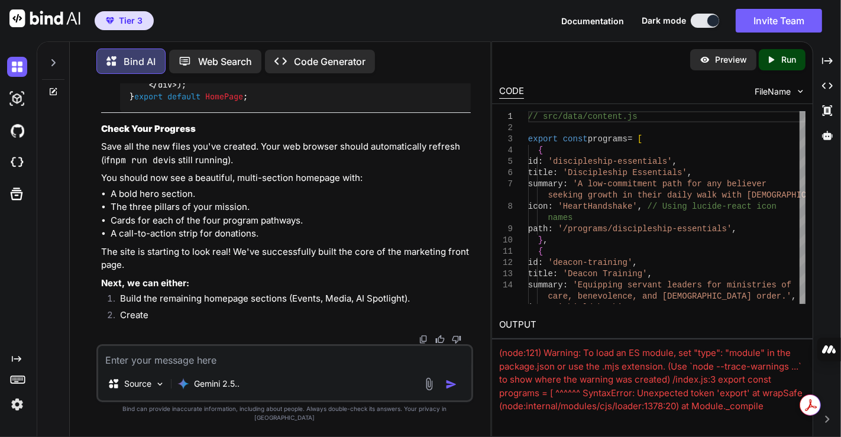
scroll to position [12928, 0]
